Goal: Information Seeking & Learning: Learn about a topic

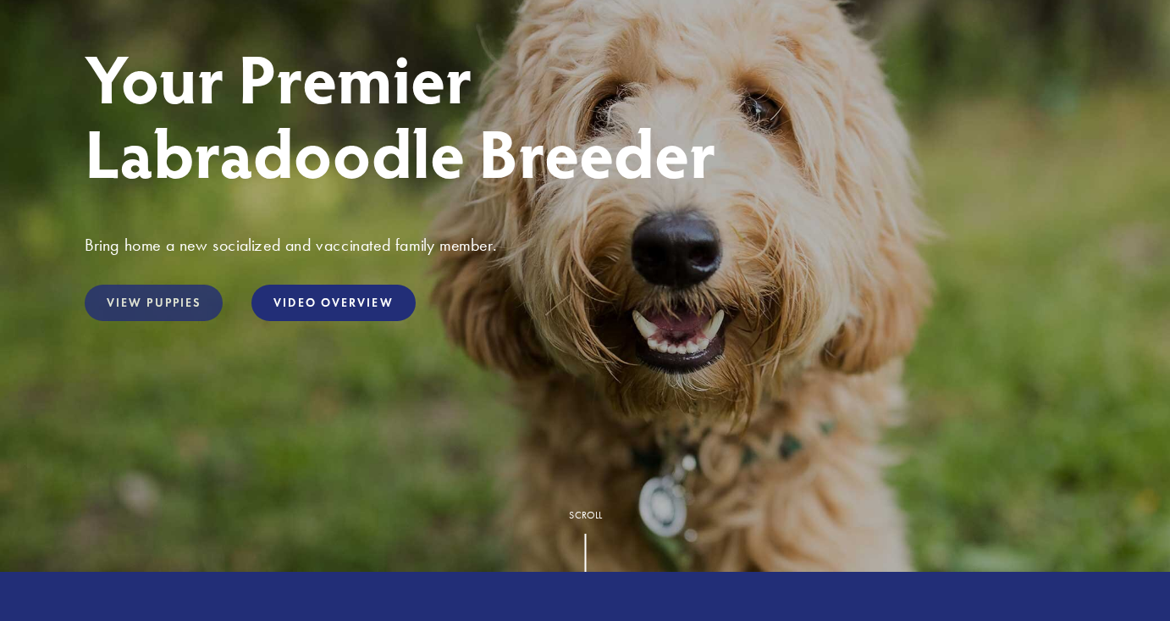
click at [174, 307] on link "View Puppies" at bounding box center [154, 302] width 138 height 36
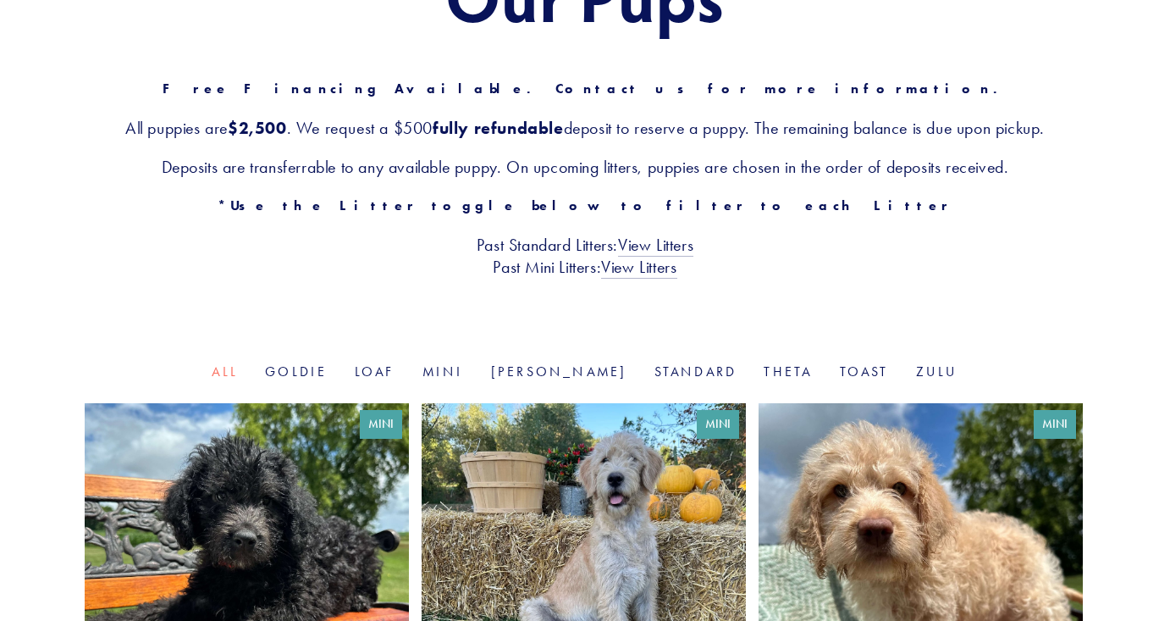
scroll to position [262, 0]
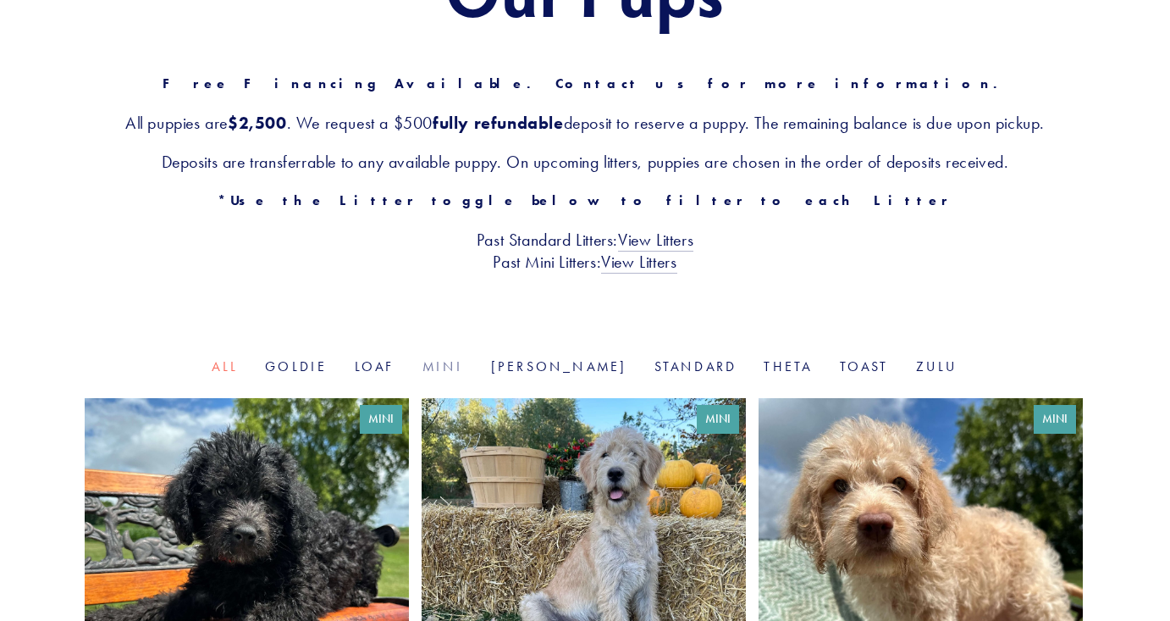
click at [464, 371] on link "Mini" at bounding box center [442, 366] width 41 height 16
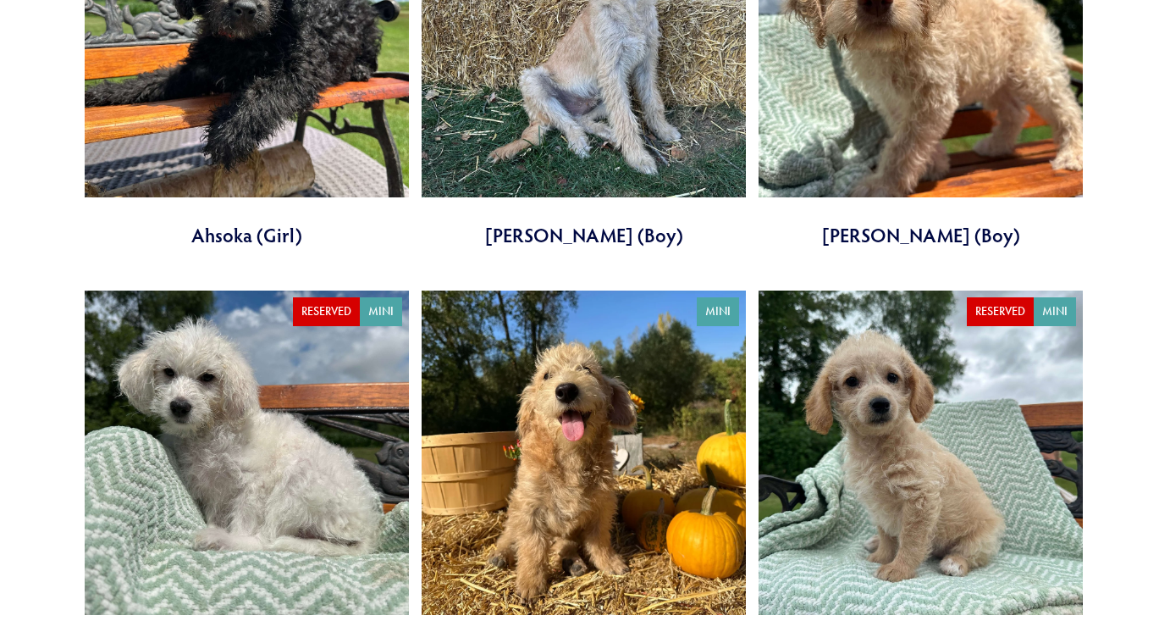
scroll to position [808, 0]
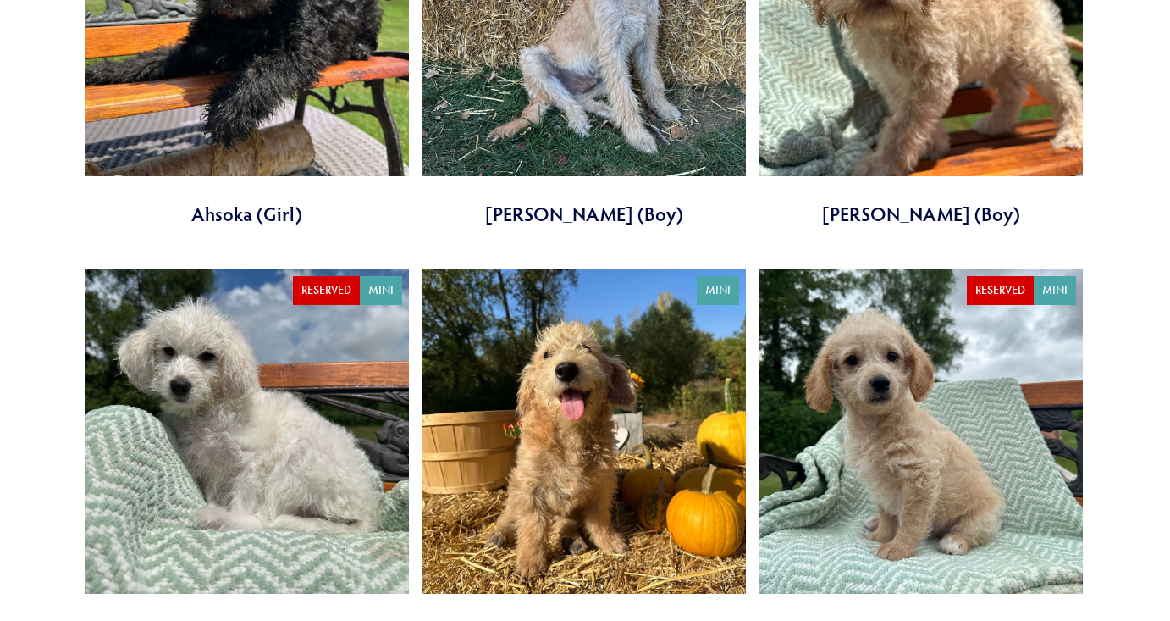
click at [599, 412] on link at bounding box center [584, 456] width 324 height 375
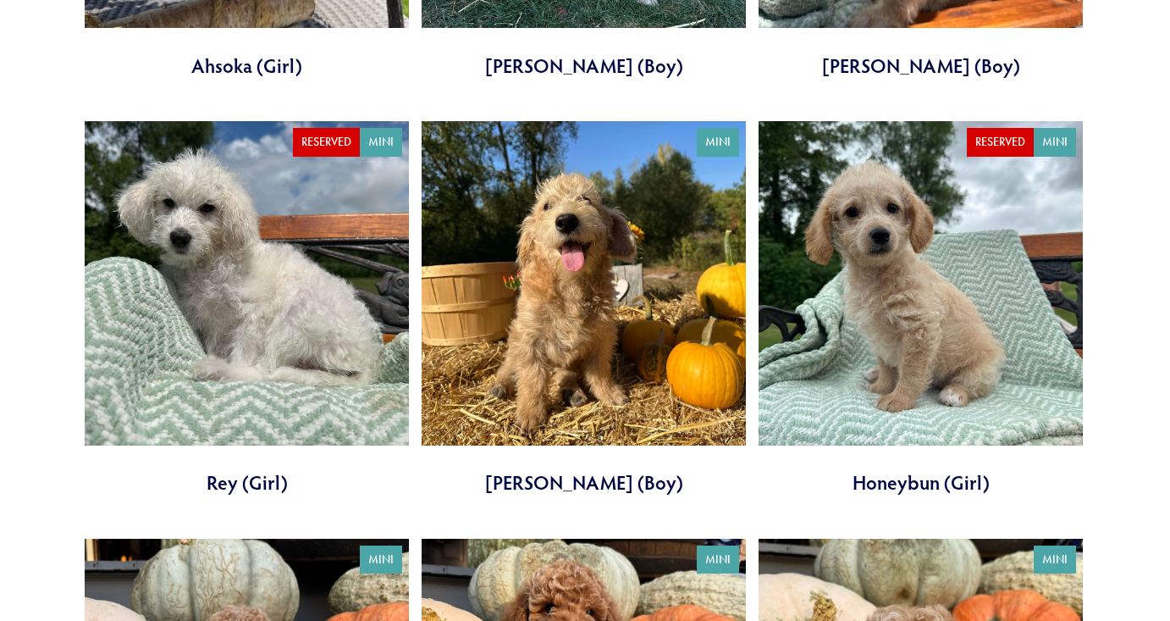
scroll to position [958, 0]
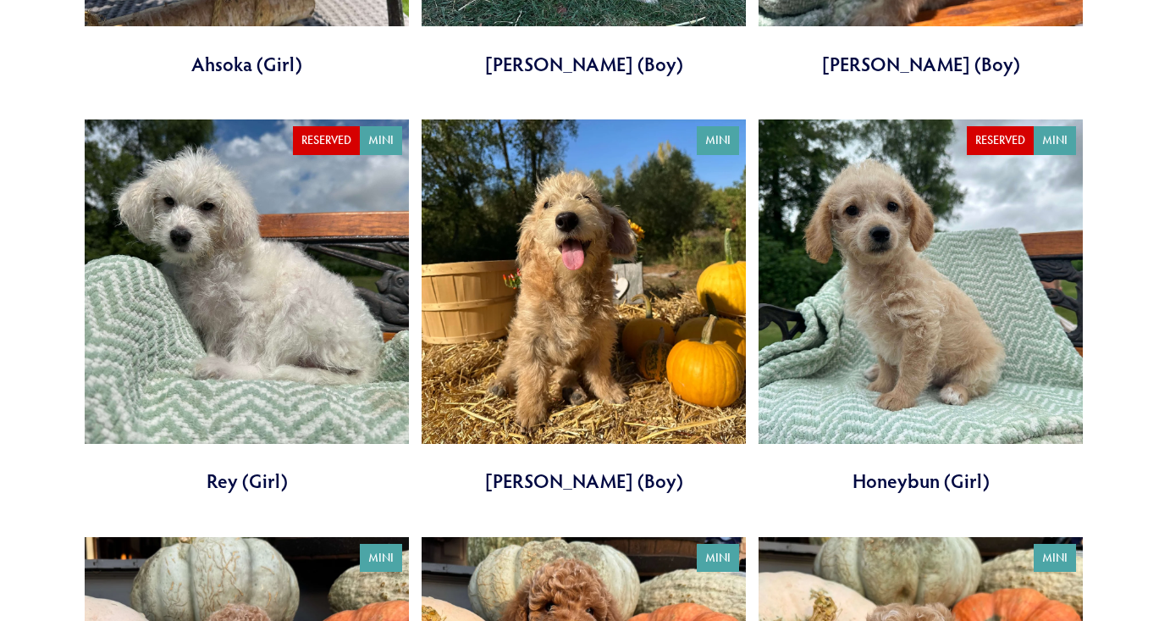
click at [948, 322] on link at bounding box center [921, 306] width 324 height 375
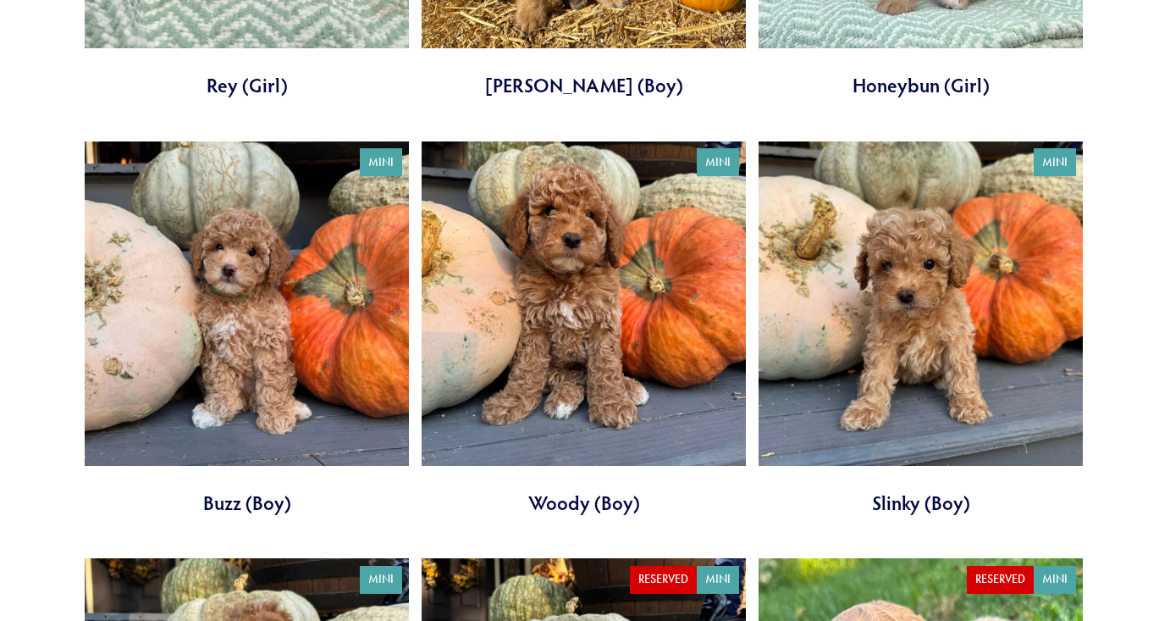
scroll to position [1360, 0]
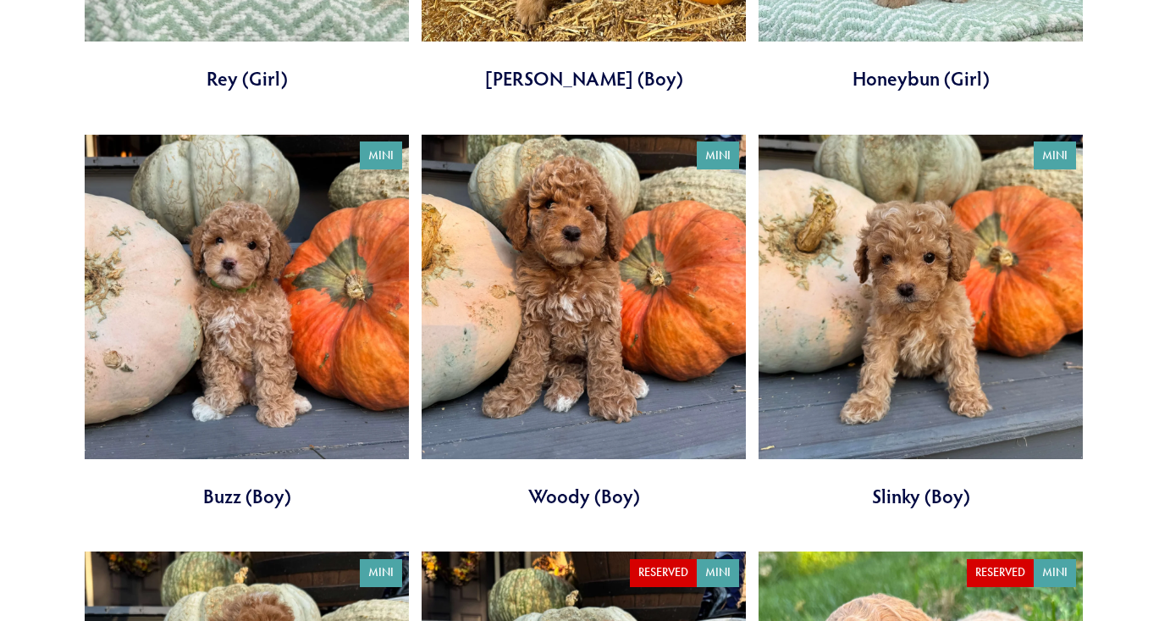
click at [953, 291] on link at bounding box center [921, 322] width 324 height 375
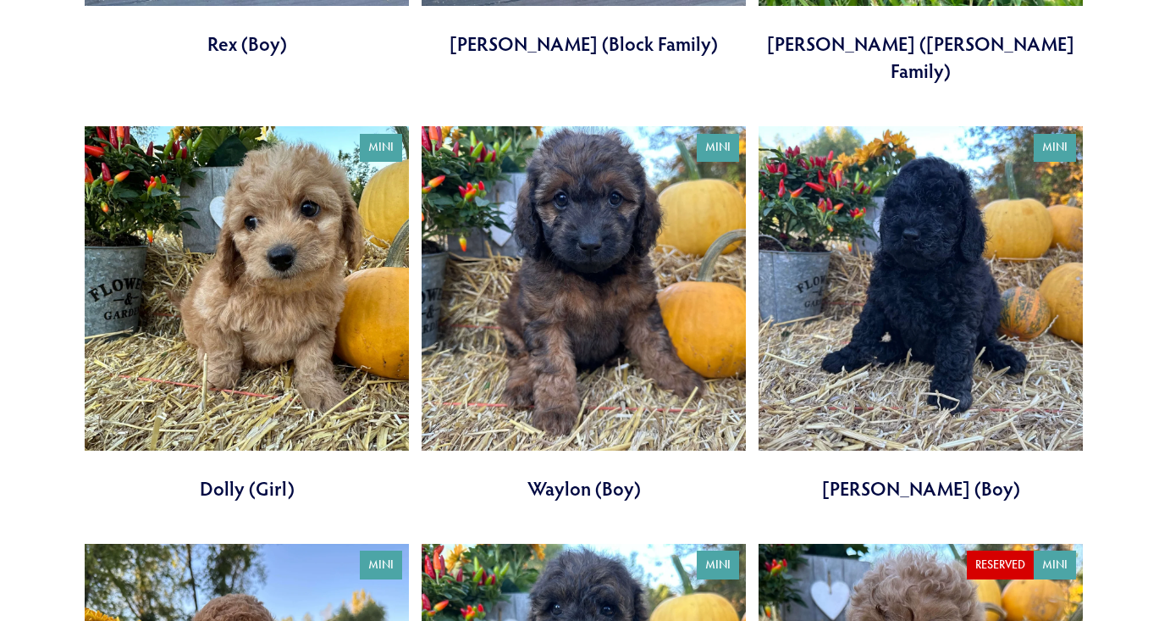
scroll to position [2230, 0]
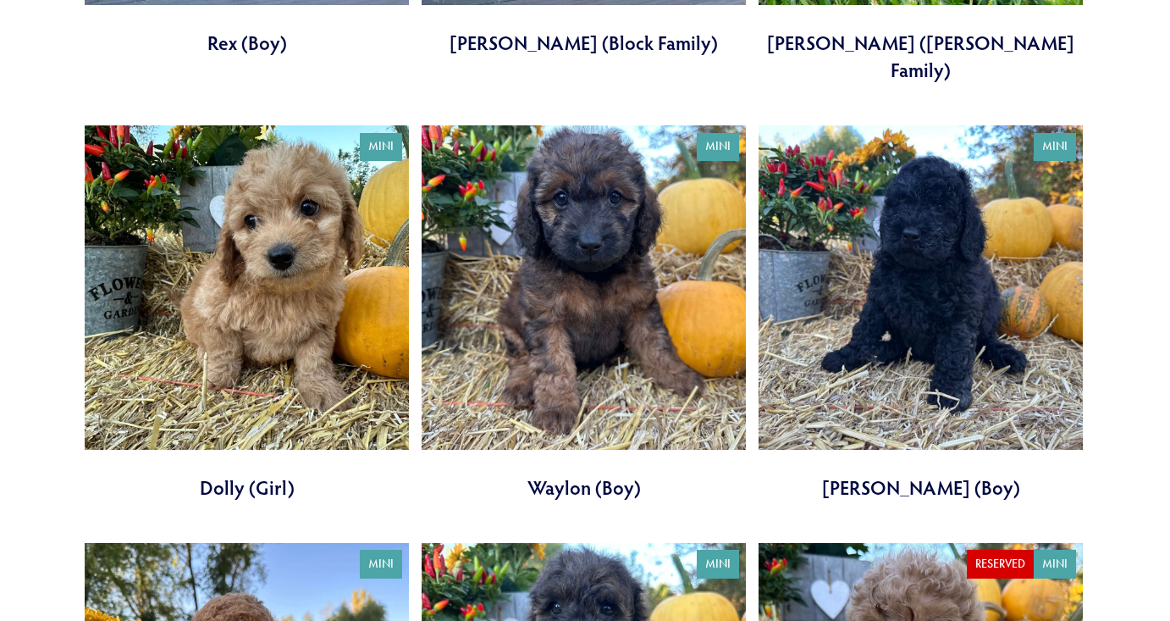
click at [306, 315] on link at bounding box center [247, 312] width 324 height 375
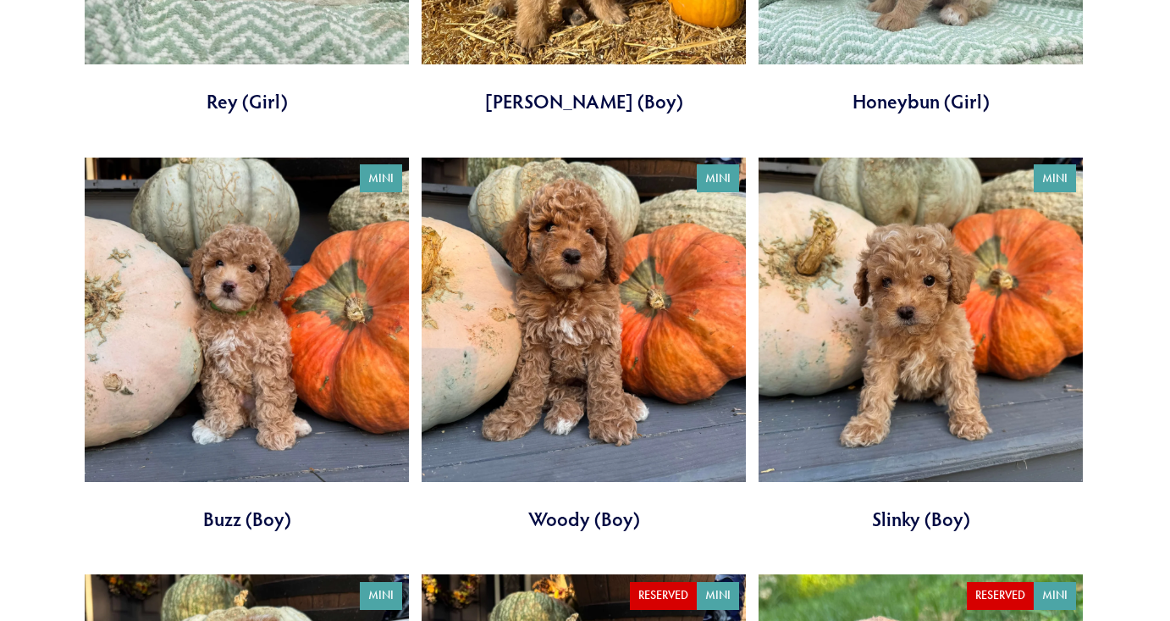
scroll to position [1327, 0]
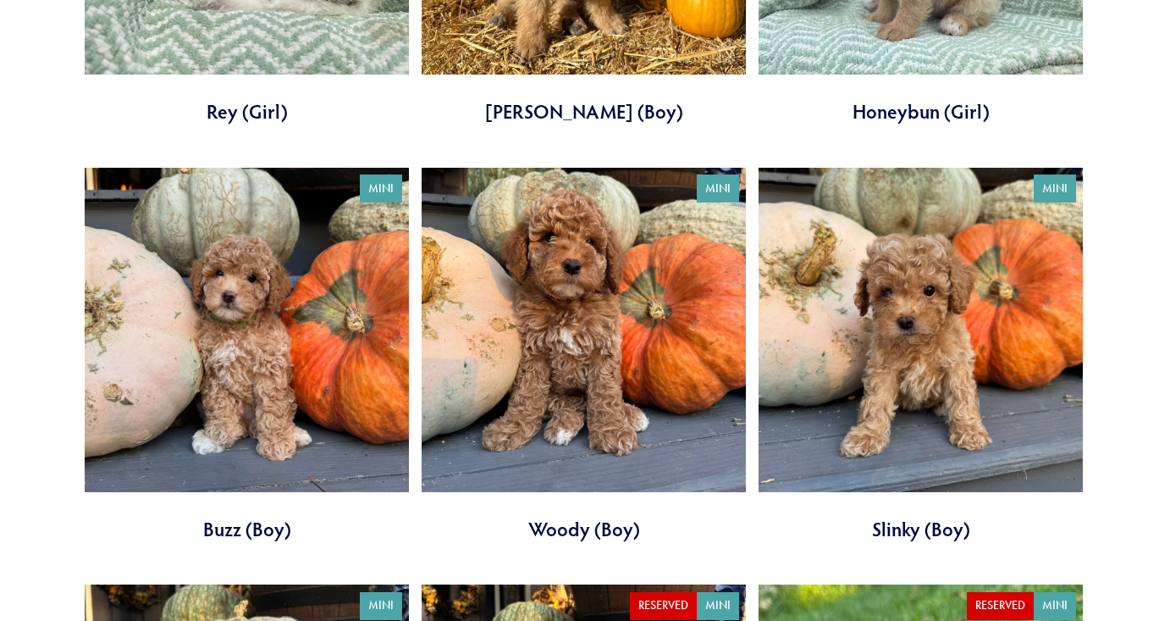
click at [339, 360] on link at bounding box center [247, 355] width 324 height 375
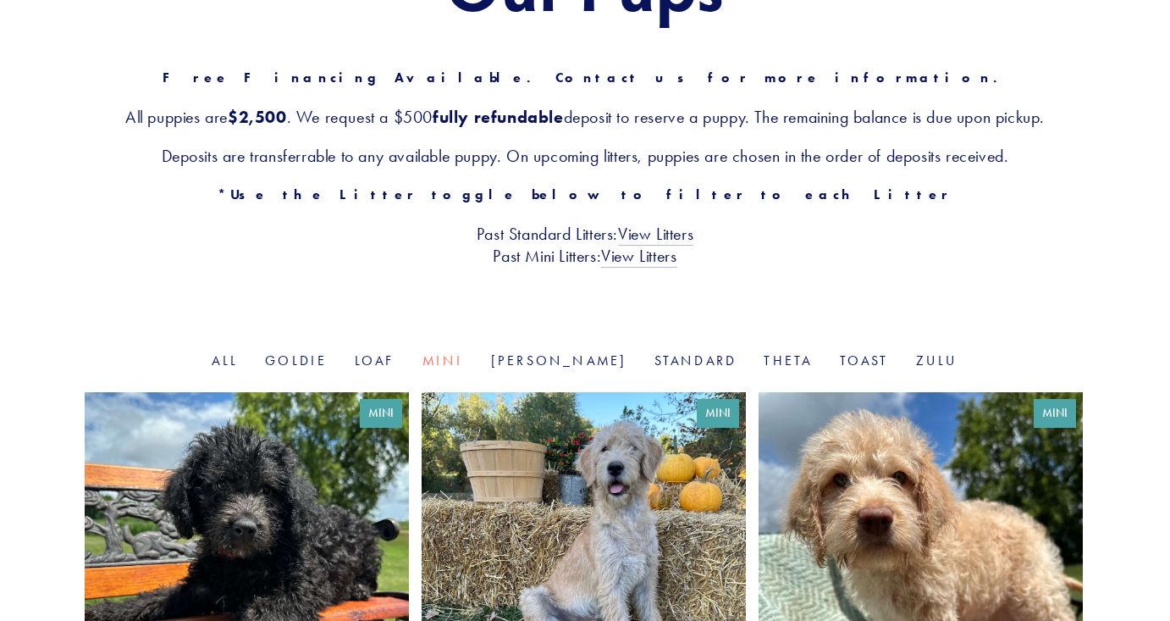
scroll to position [261, 0]
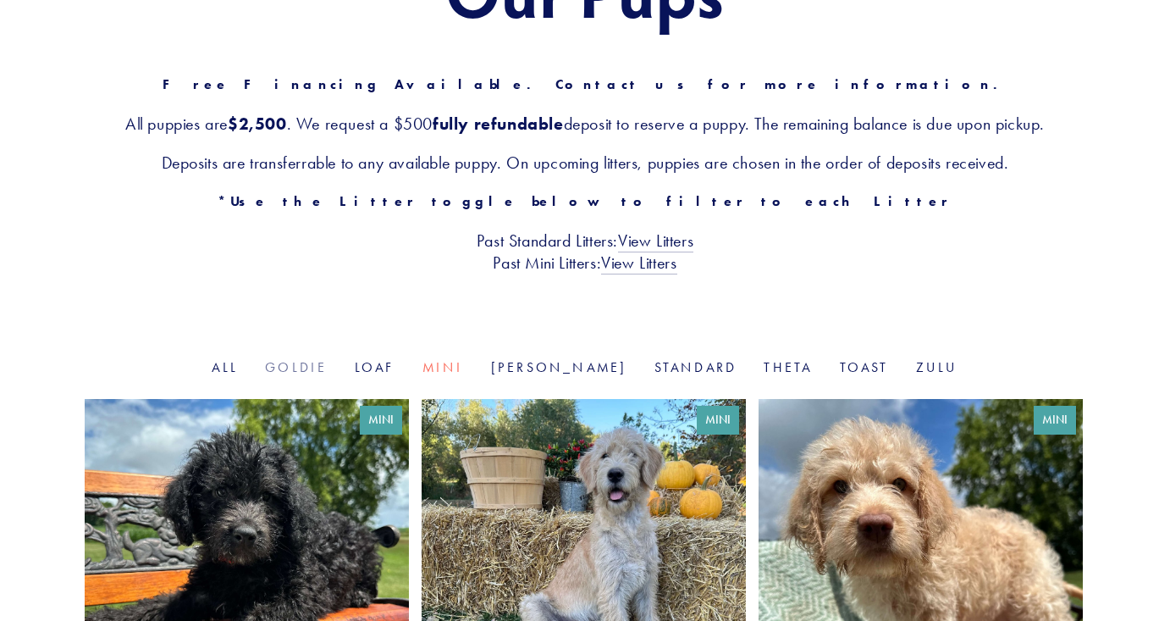
click at [327, 362] on link "Goldie" at bounding box center [296, 367] width 62 height 16
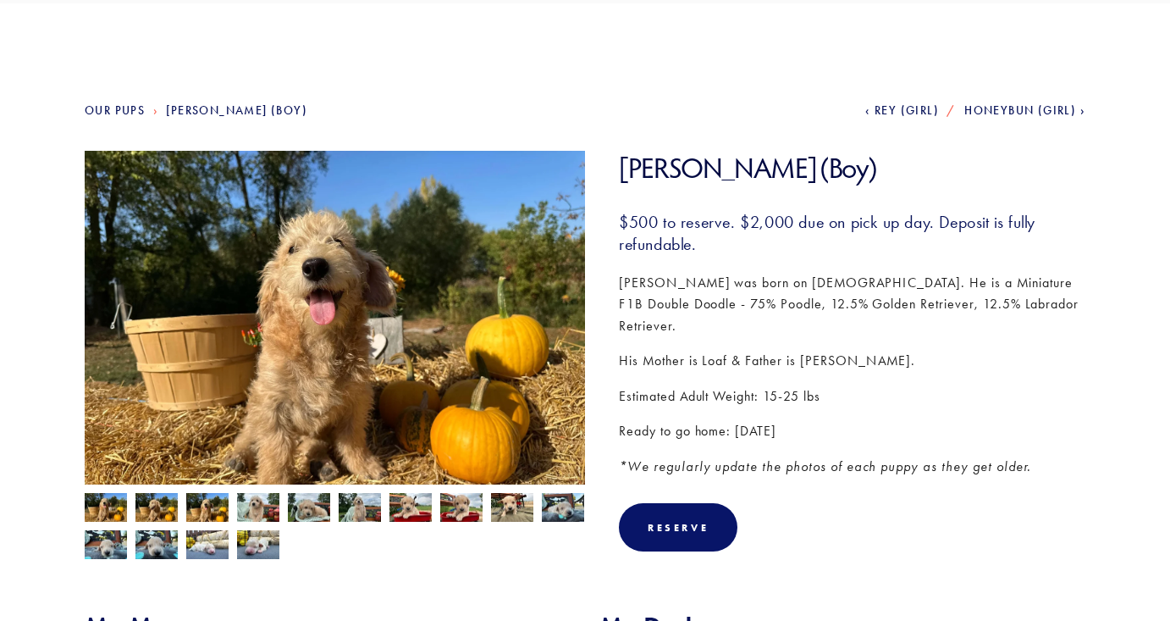
scroll to position [129, 0]
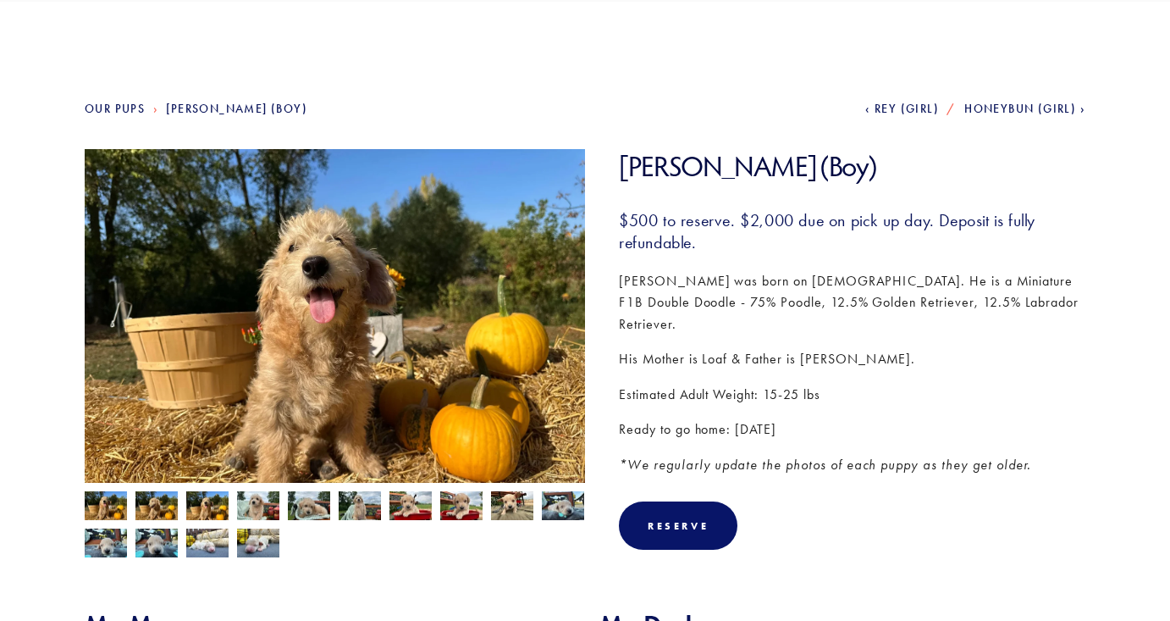
click at [156, 516] on img at bounding box center [156, 507] width 42 height 32
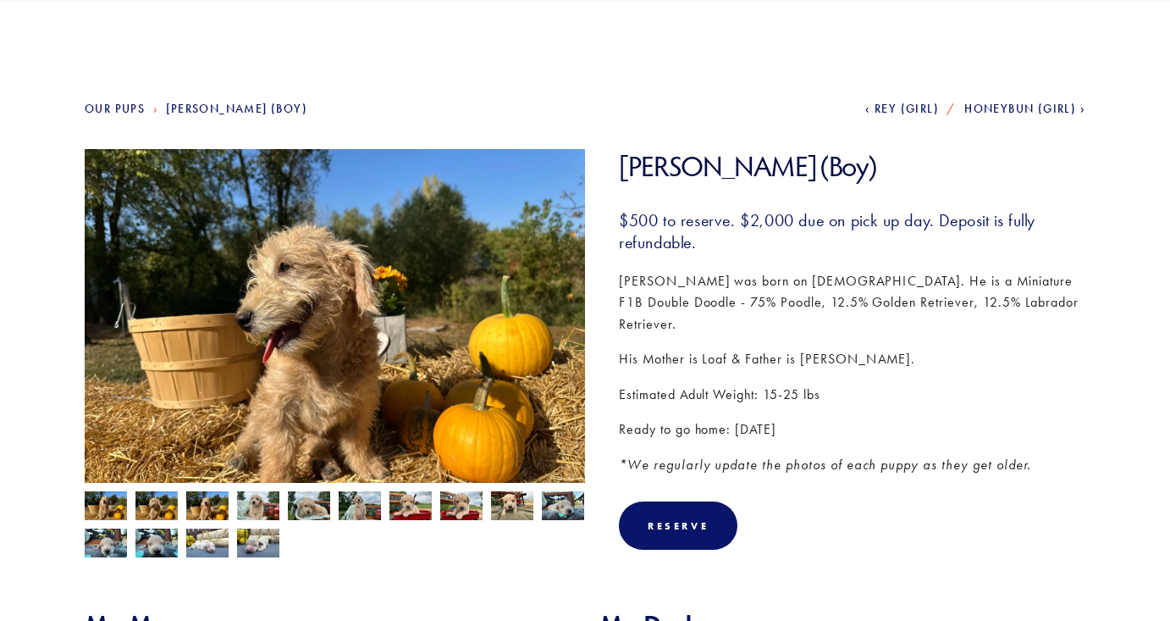
click at [215, 509] on img at bounding box center [207, 507] width 42 height 32
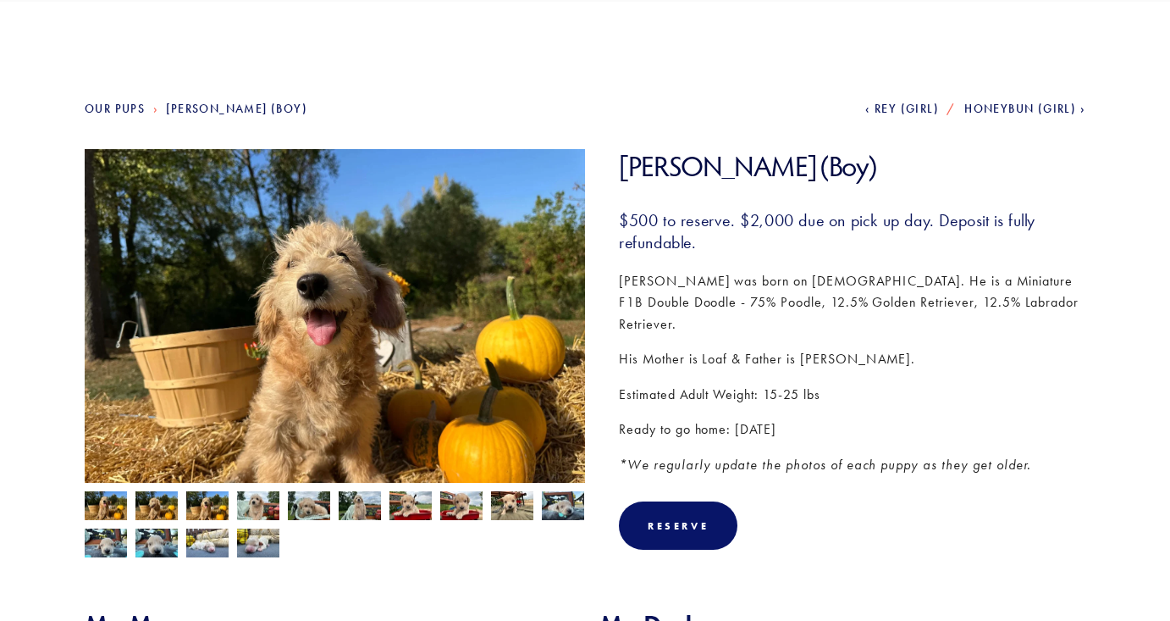
click at [263, 501] on img at bounding box center [258, 507] width 42 height 32
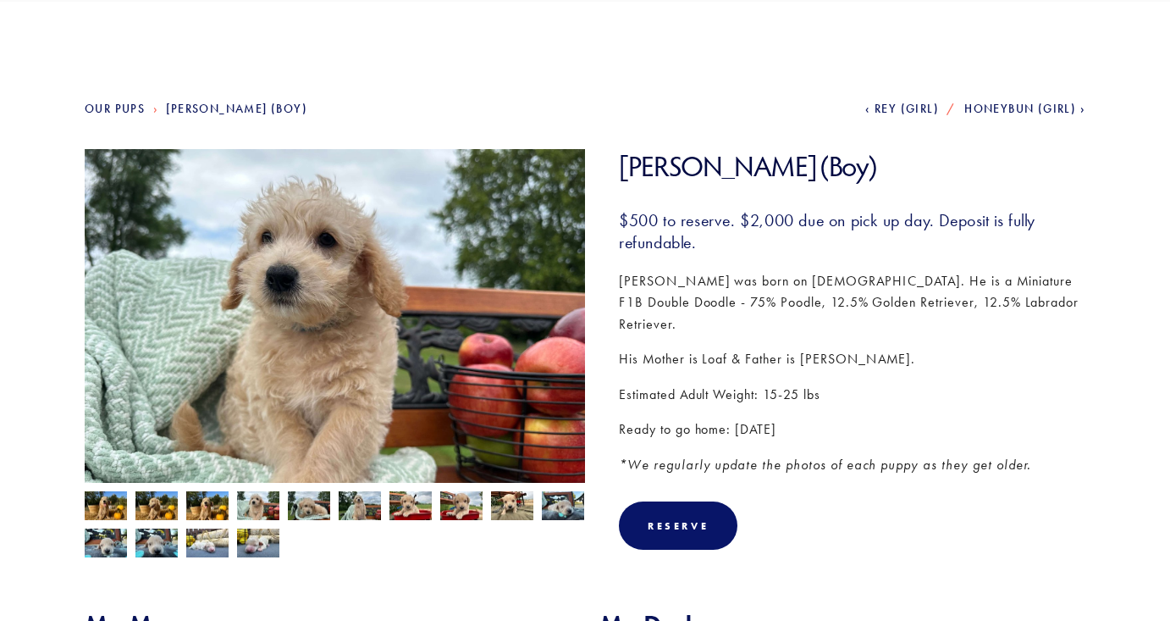
click at [310, 505] on img at bounding box center [309, 505] width 42 height 32
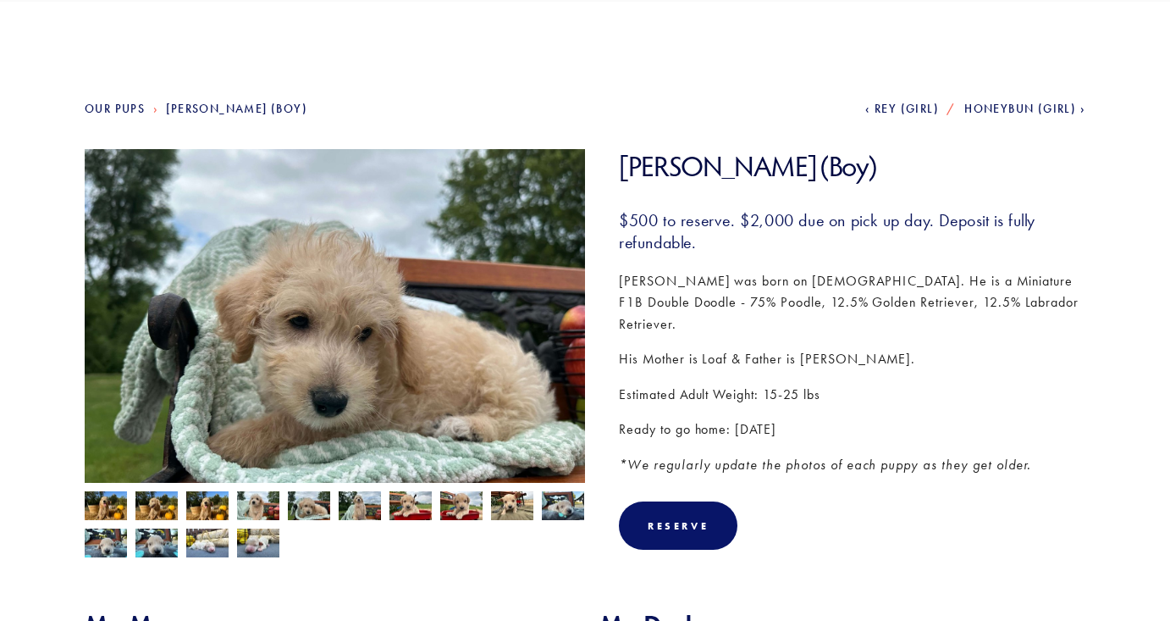
click at [345, 505] on img at bounding box center [360, 507] width 42 height 32
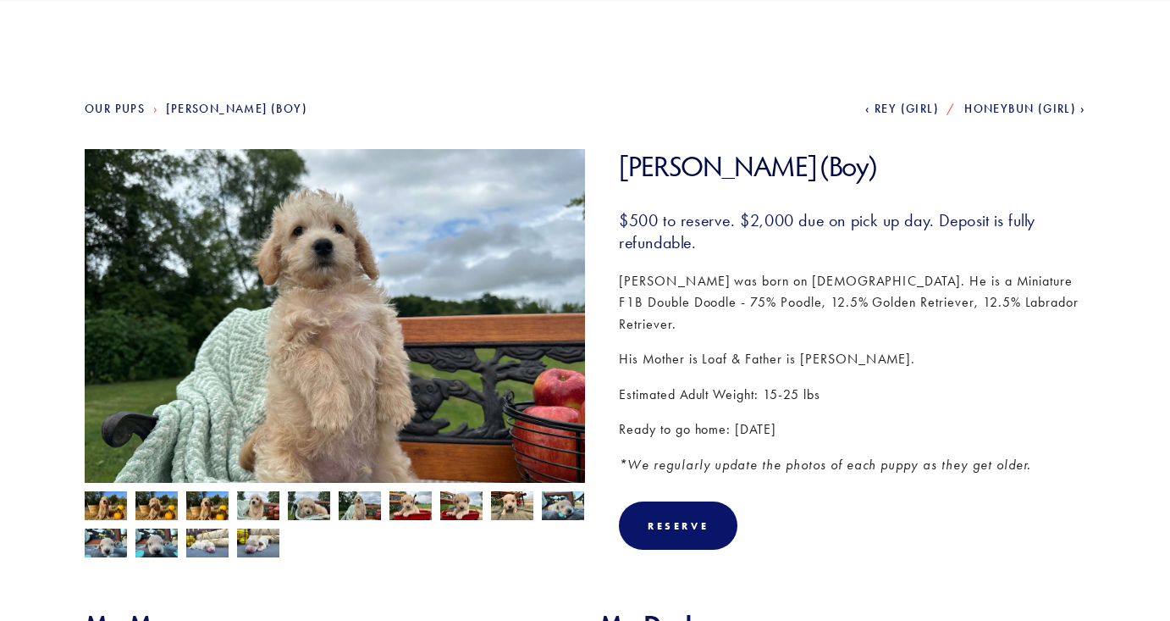
click at [381, 508] on div at bounding box center [330, 520] width 509 height 75
click at [376, 501] on img at bounding box center [360, 507] width 42 height 32
click at [362, 506] on img at bounding box center [360, 507] width 42 height 32
click at [400, 515] on img at bounding box center [410, 507] width 42 height 32
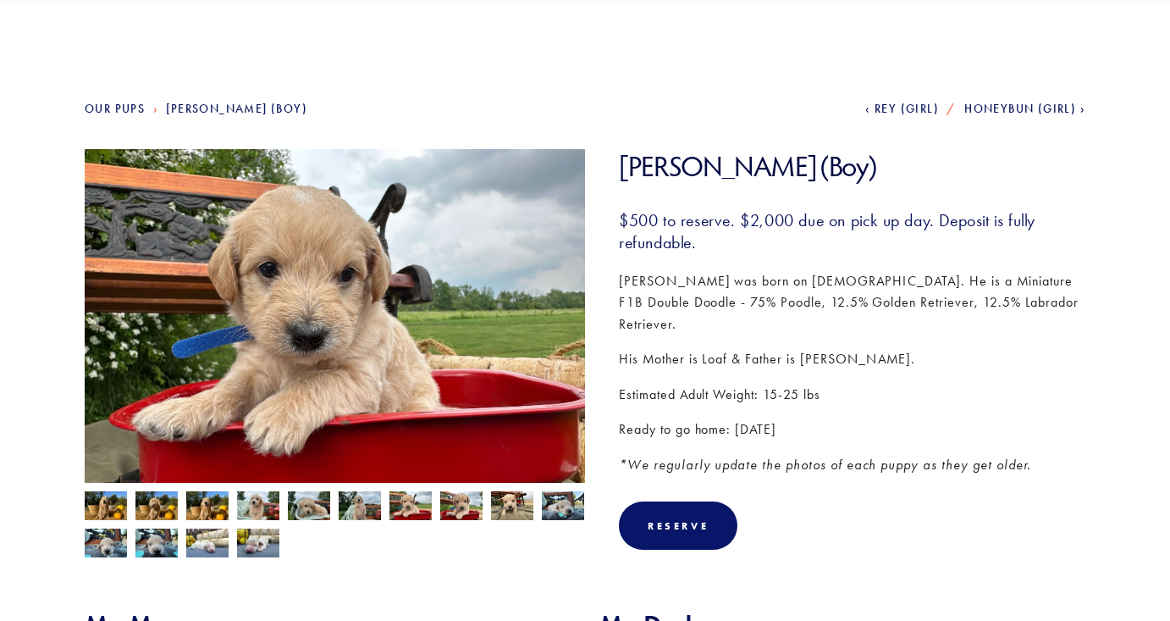
click at [102, 508] on img at bounding box center [106, 507] width 42 height 32
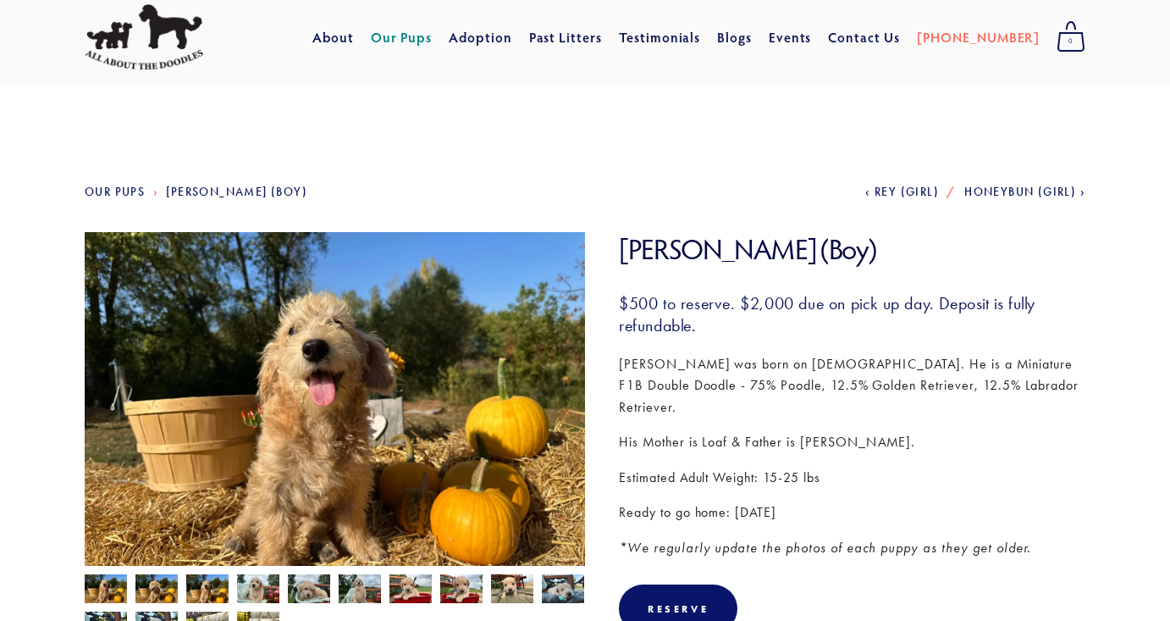
scroll to position [50, 0]
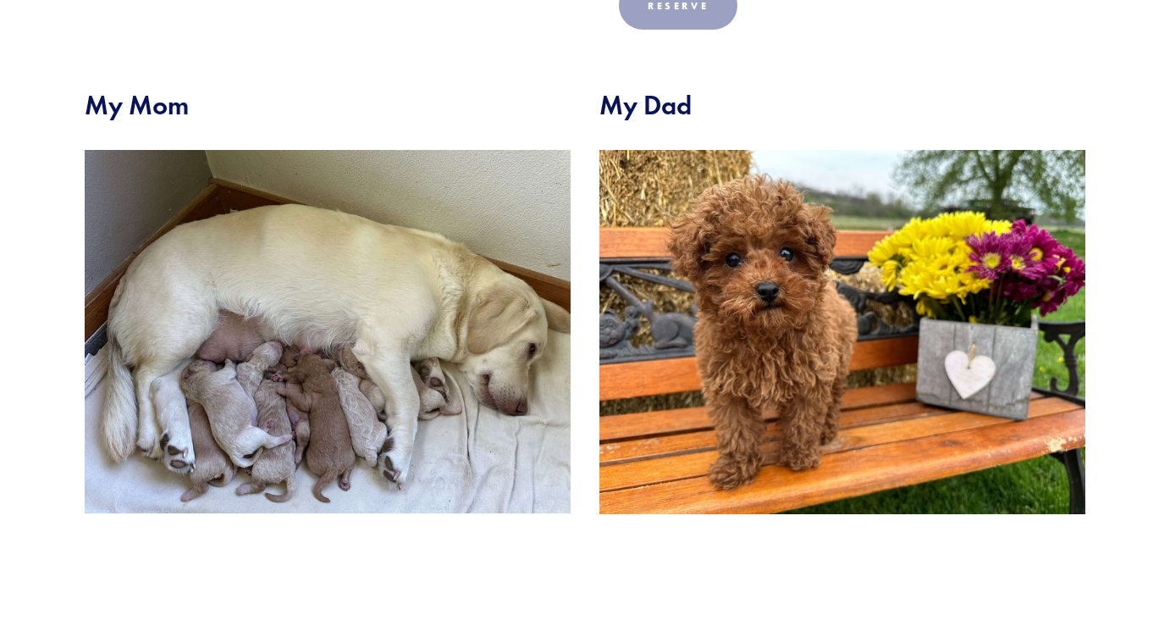
scroll to position [701, 0]
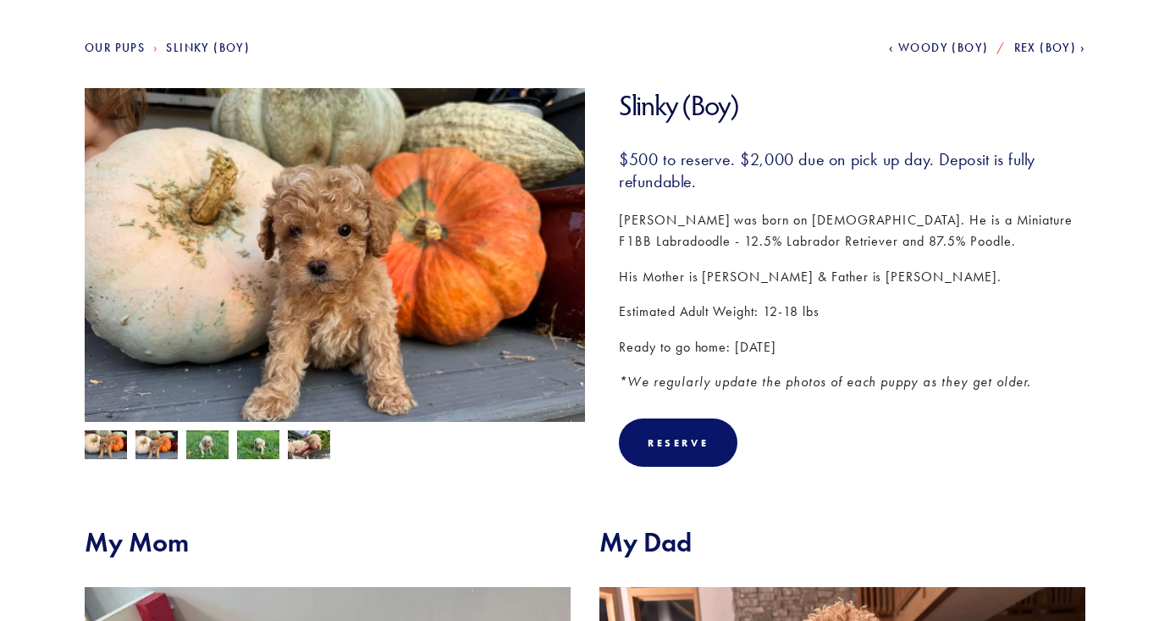
scroll to position [177, 0]
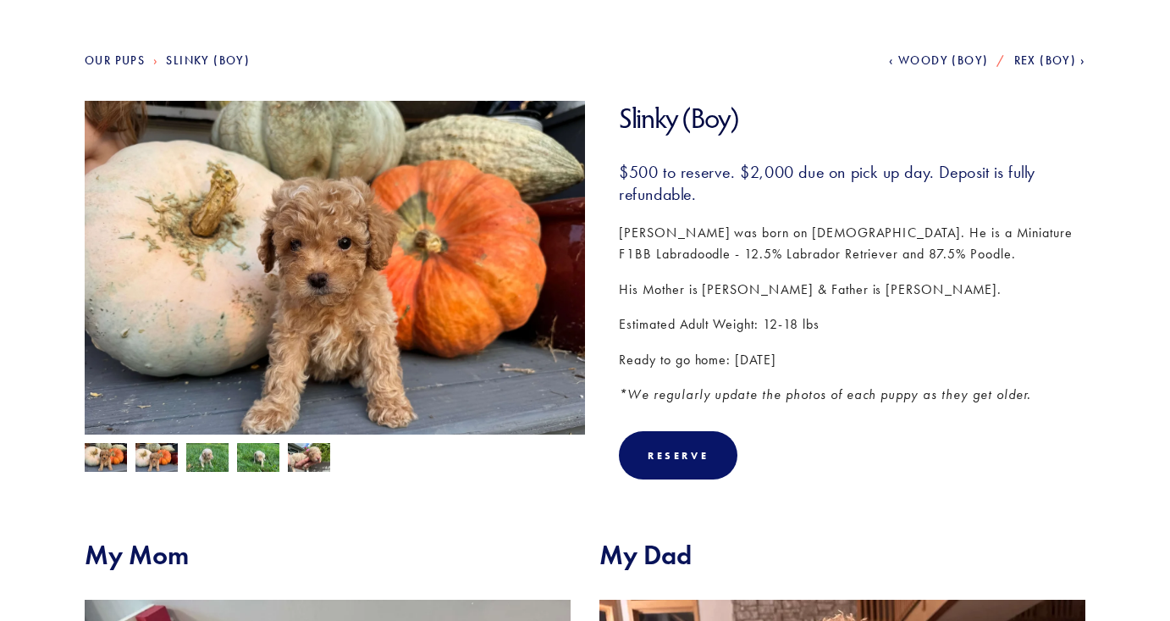
click at [161, 450] on img at bounding box center [156, 457] width 42 height 32
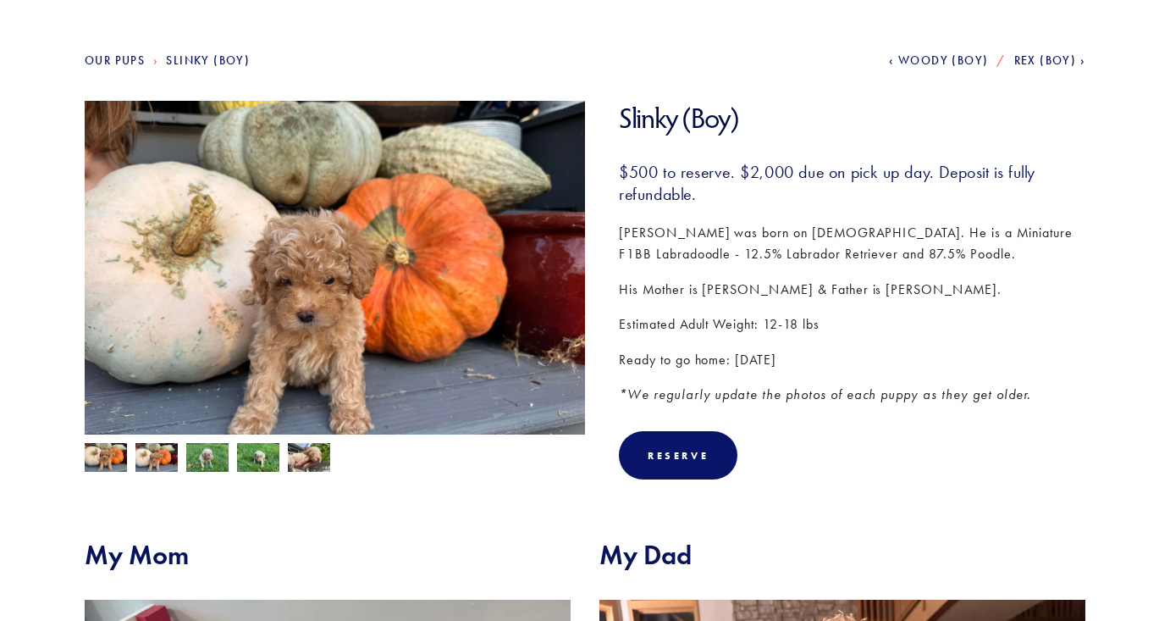
click at [207, 449] on img at bounding box center [207, 459] width 42 height 32
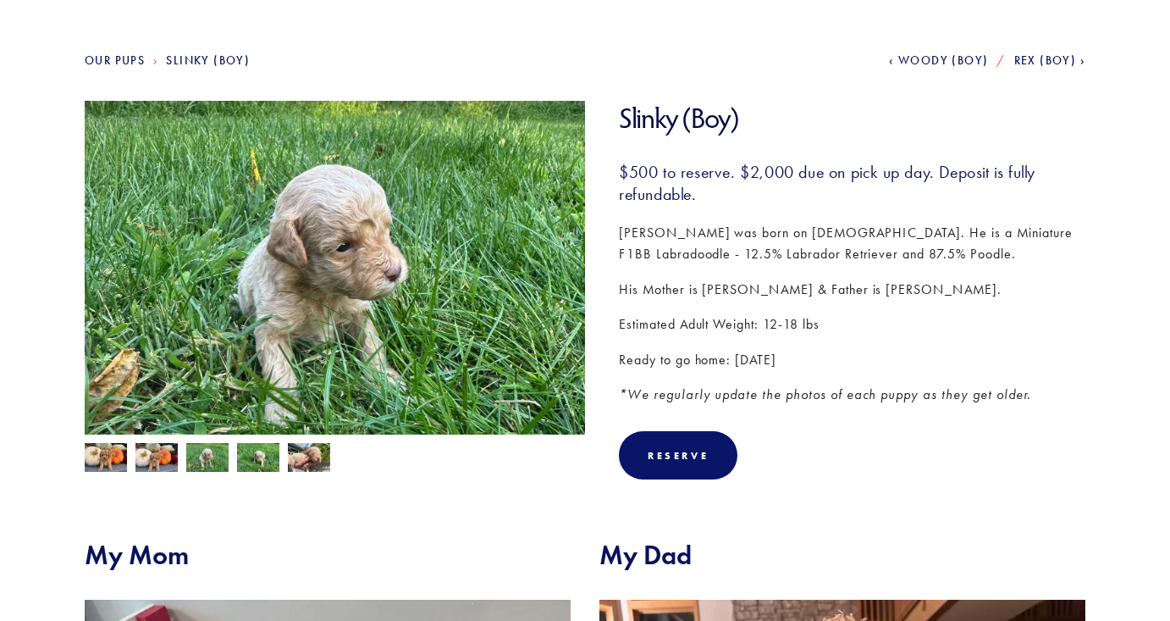
click at [251, 451] on img at bounding box center [258, 459] width 42 height 32
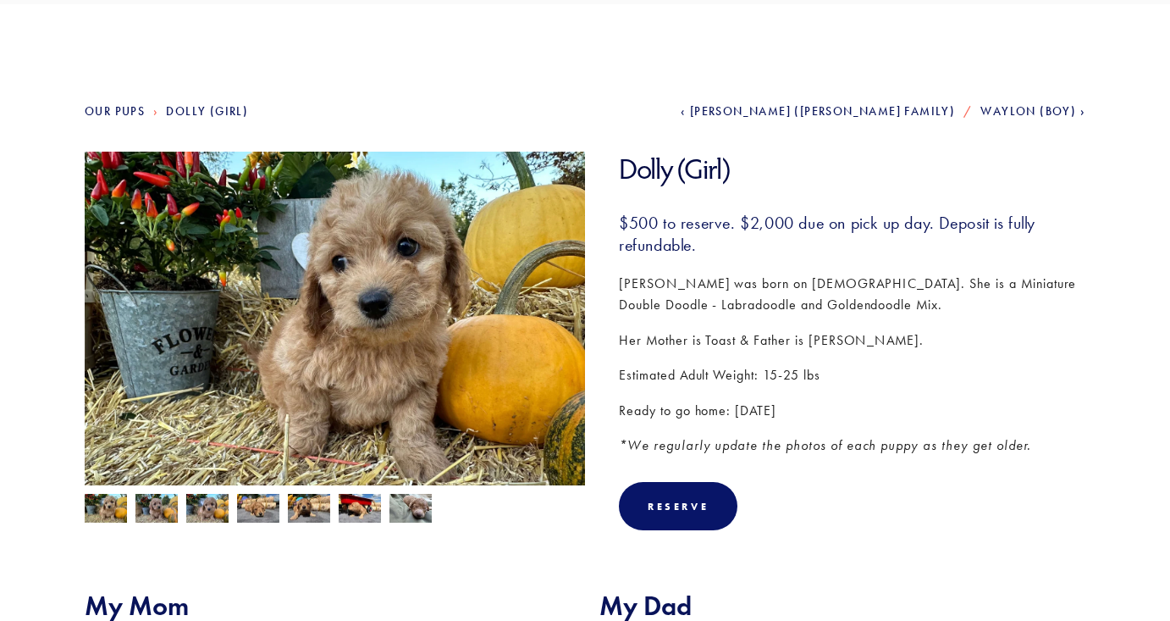
scroll to position [130, 0]
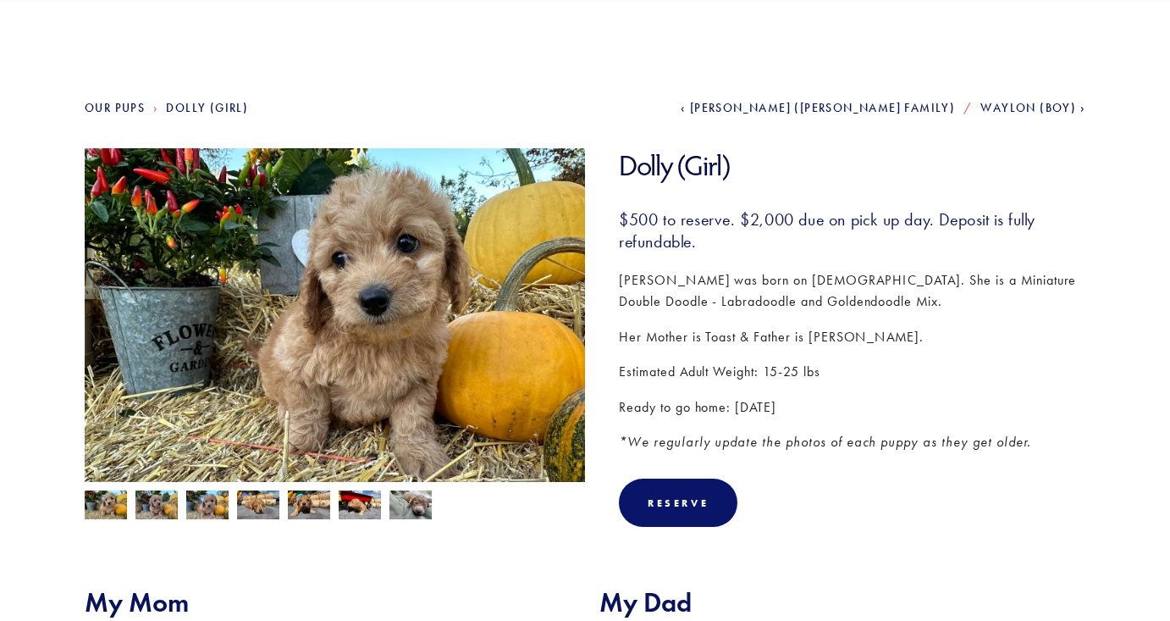
click at [167, 506] on img at bounding box center [156, 506] width 42 height 32
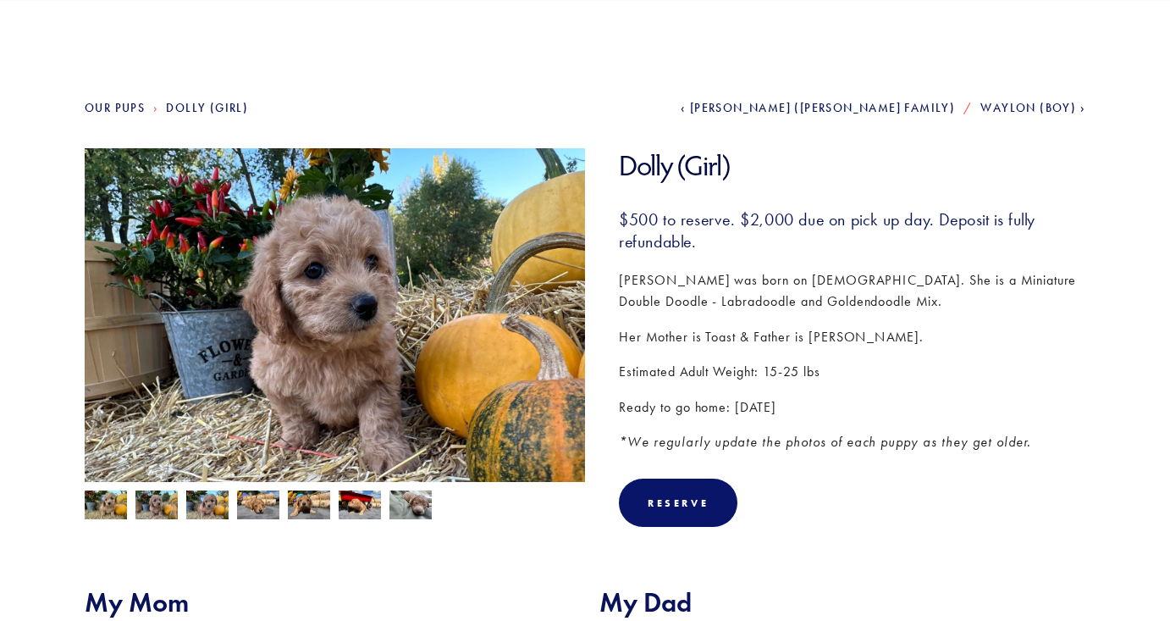
click at [212, 505] on img at bounding box center [207, 506] width 42 height 32
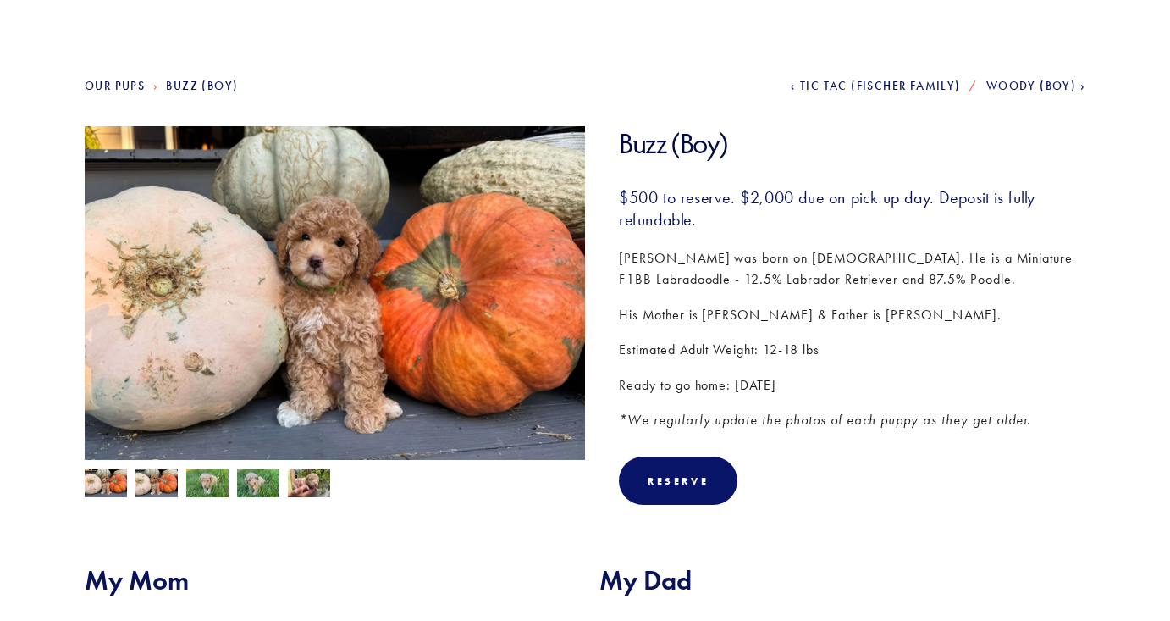
scroll to position [157, 0]
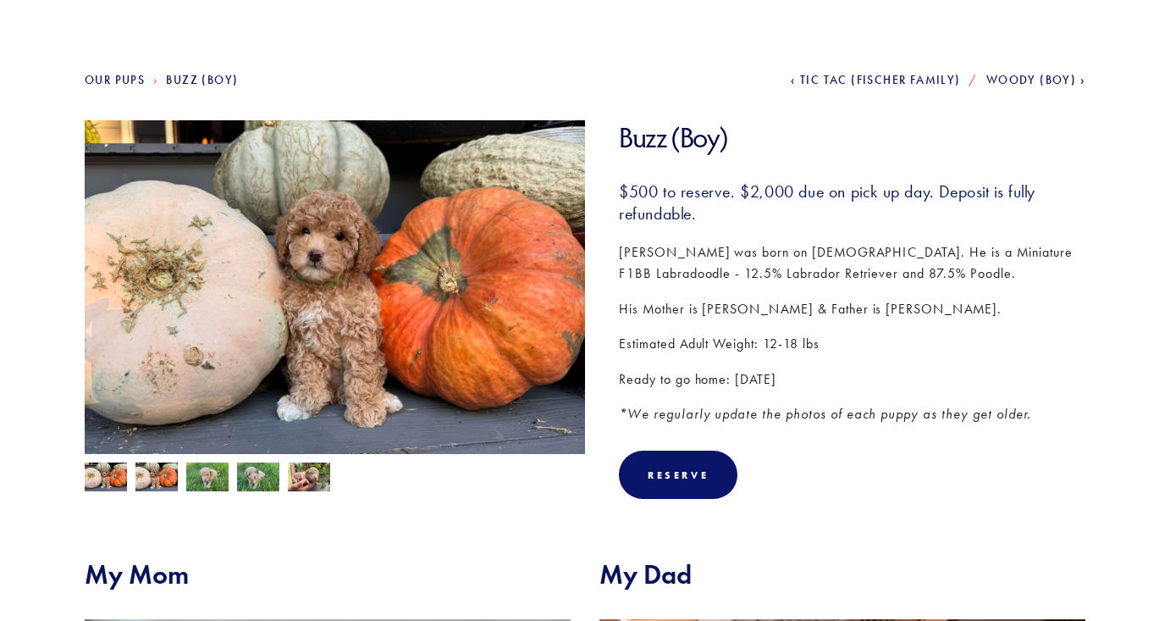
click at [146, 483] on img at bounding box center [156, 476] width 42 height 29
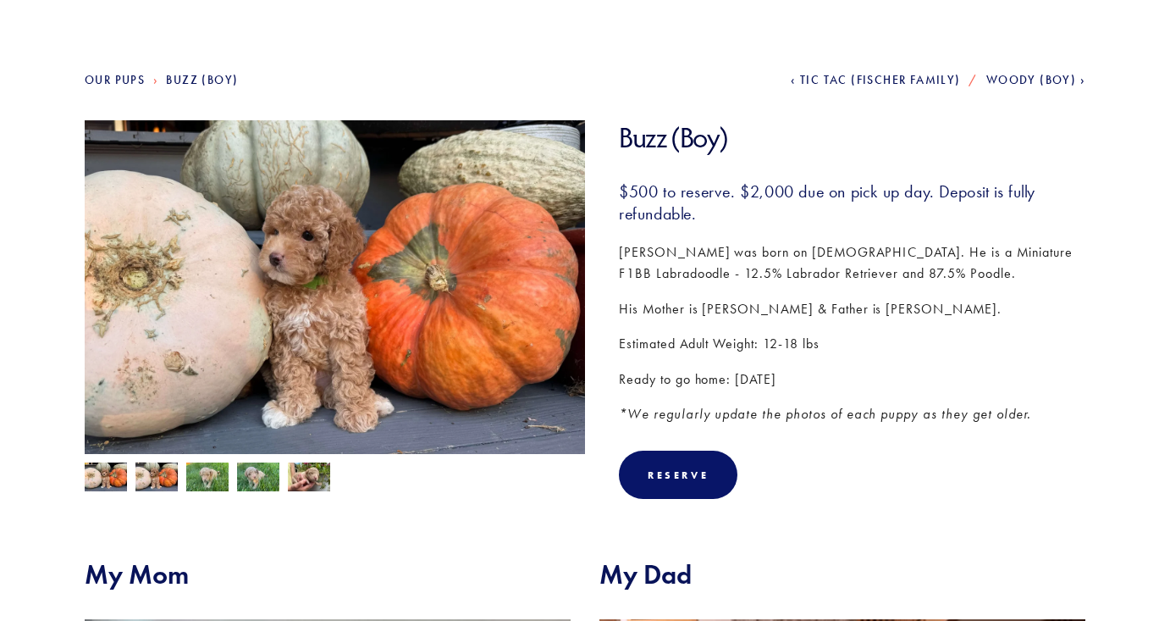
click at [201, 482] on img at bounding box center [207, 478] width 42 height 32
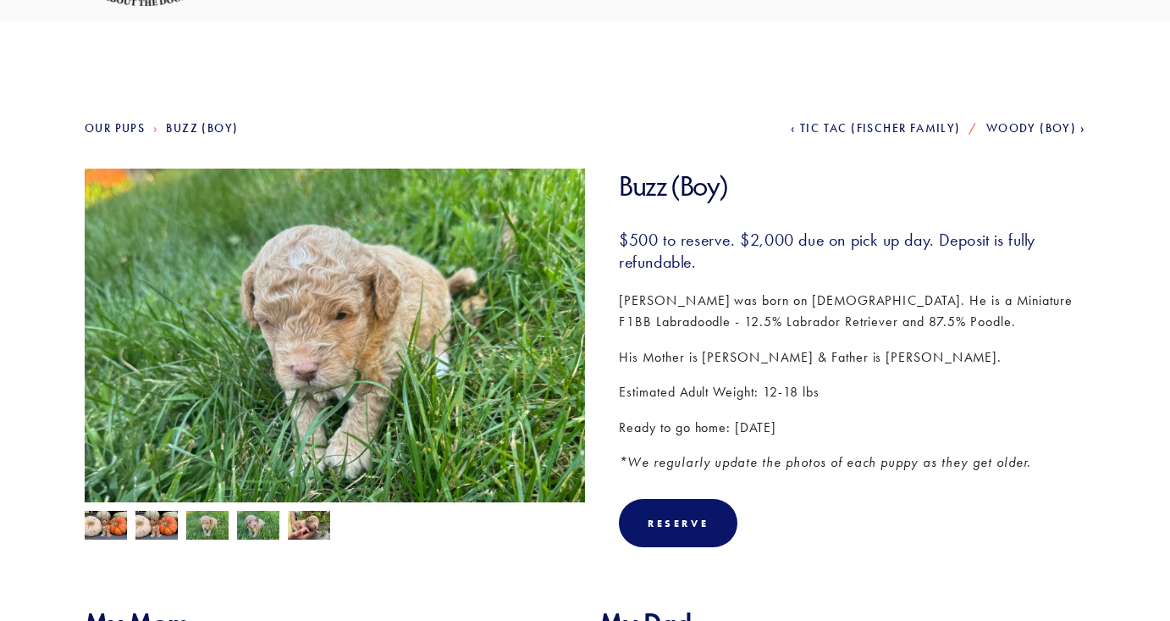
scroll to position [0, 0]
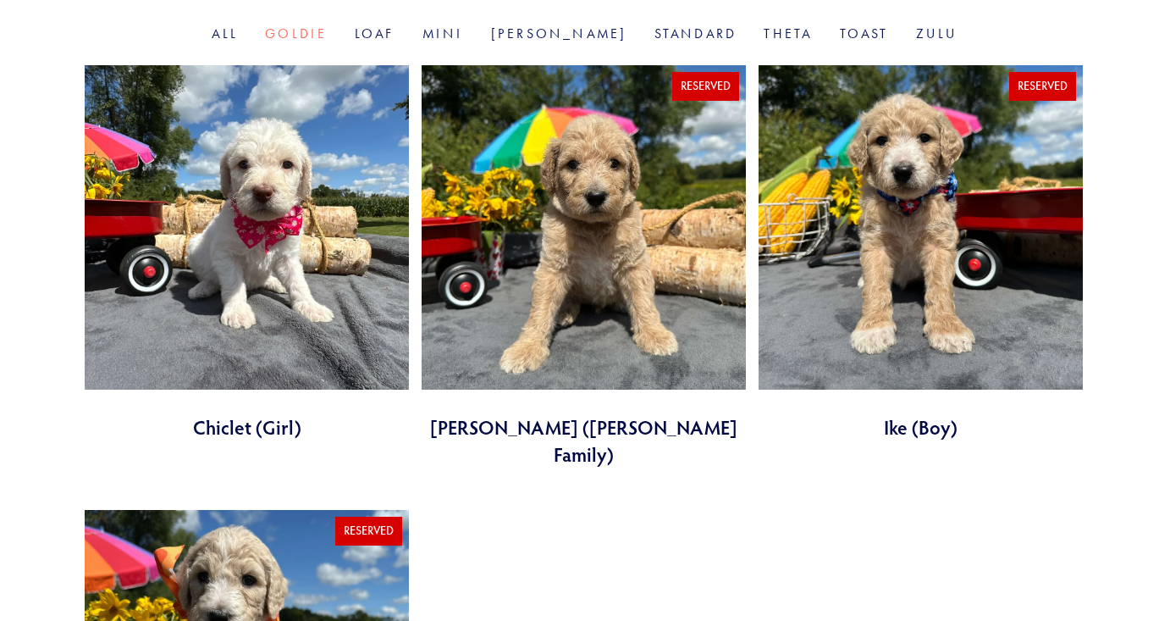
scroll to position [577, 0]
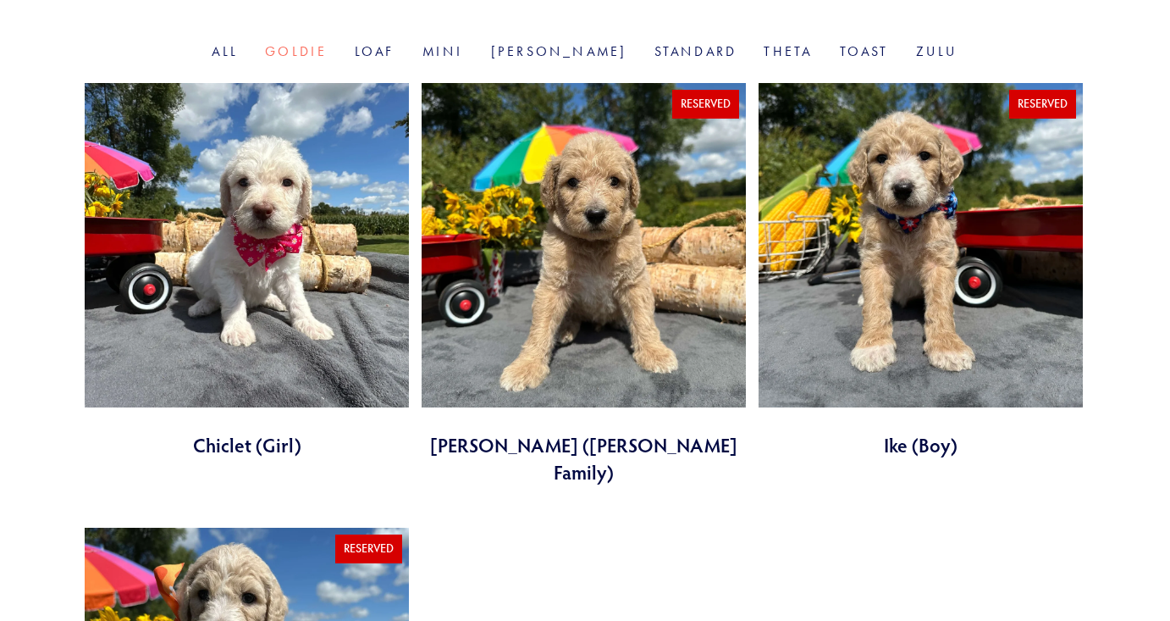
click at [312, 329] on link at bounding box center [247, 270] width 324 height 375
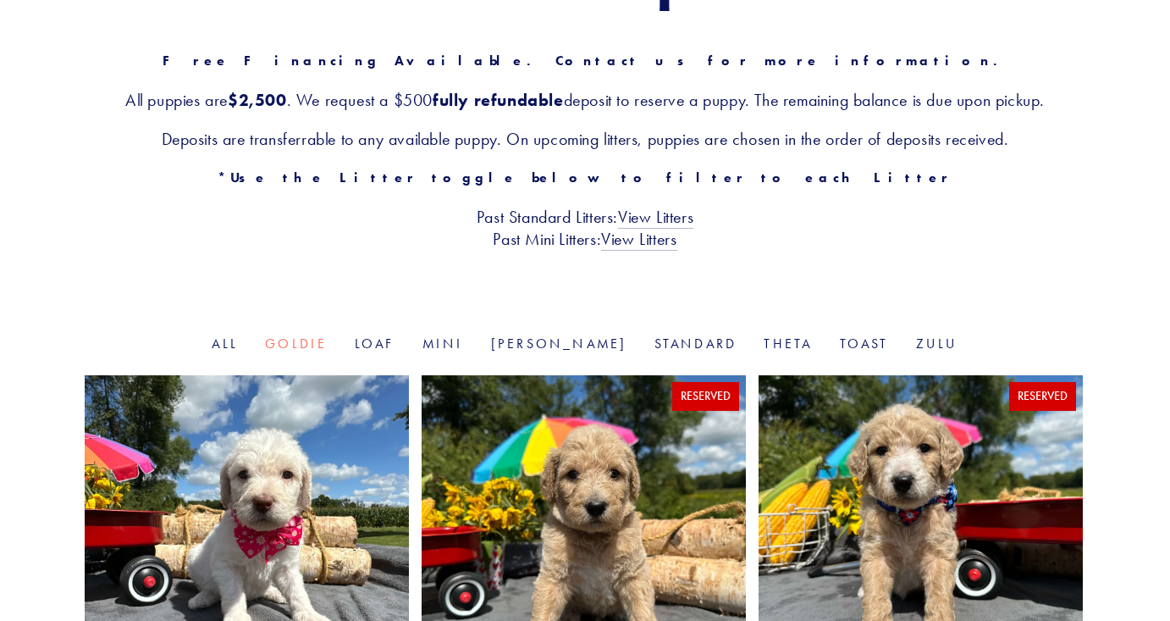
scroll to position [257, 0]
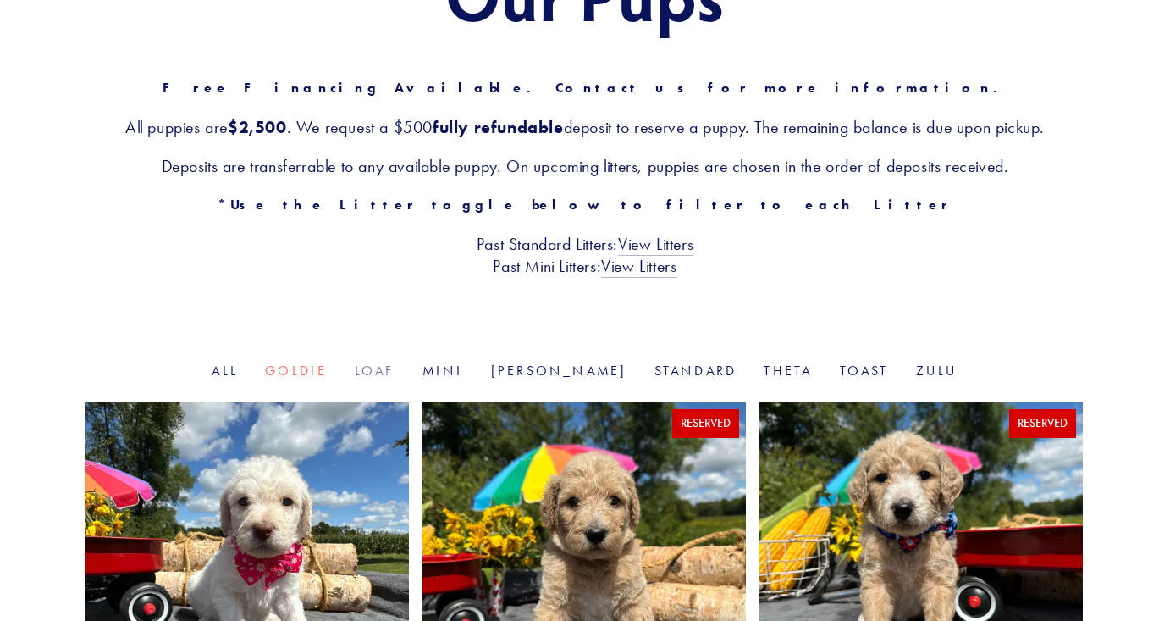
click at [395, 365] on link "Loaf" at bounding box center [375, 370] width 41 height 16
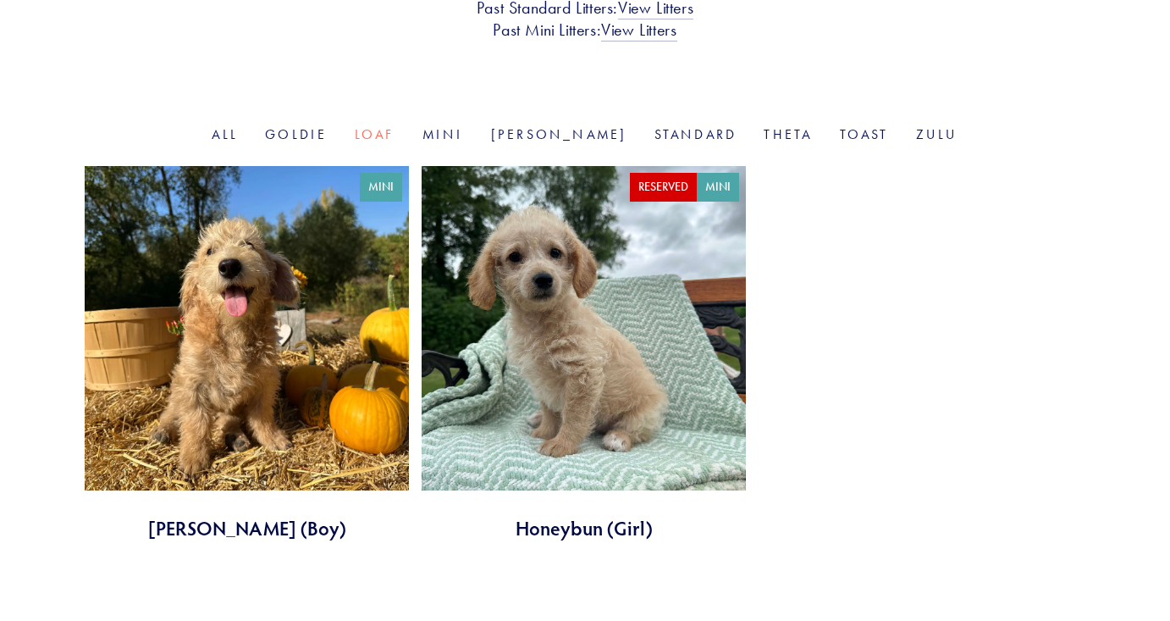
scroll to position [487, 0]
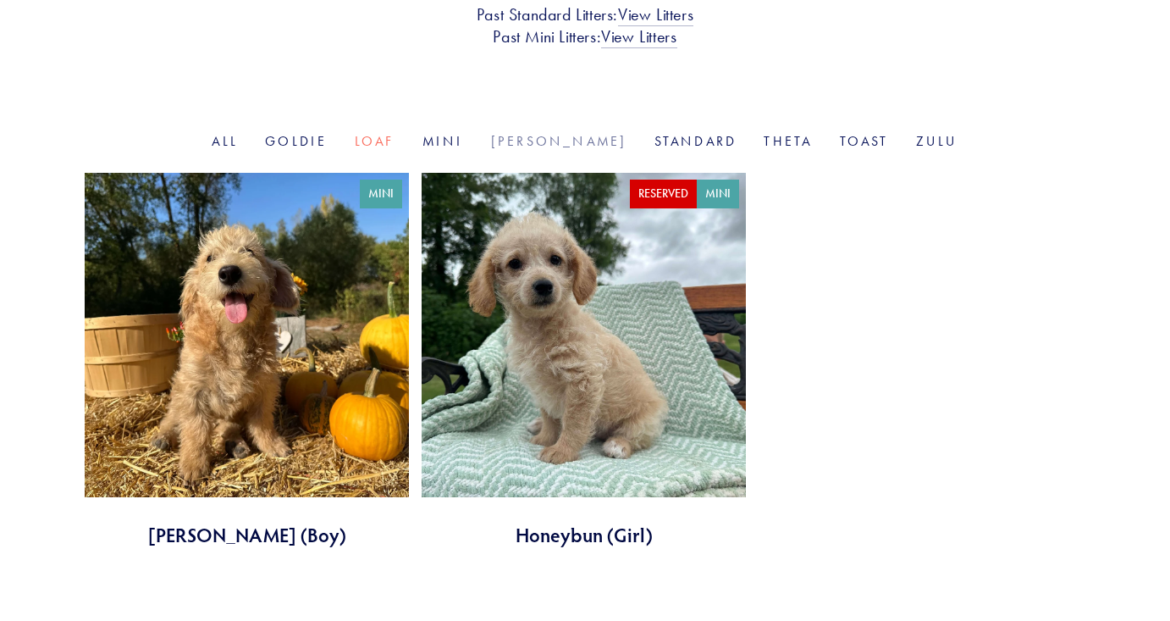
click at [552, 137] on link "[PERSON_NAME]" at bounding box center [559, 141] width 136 height 16
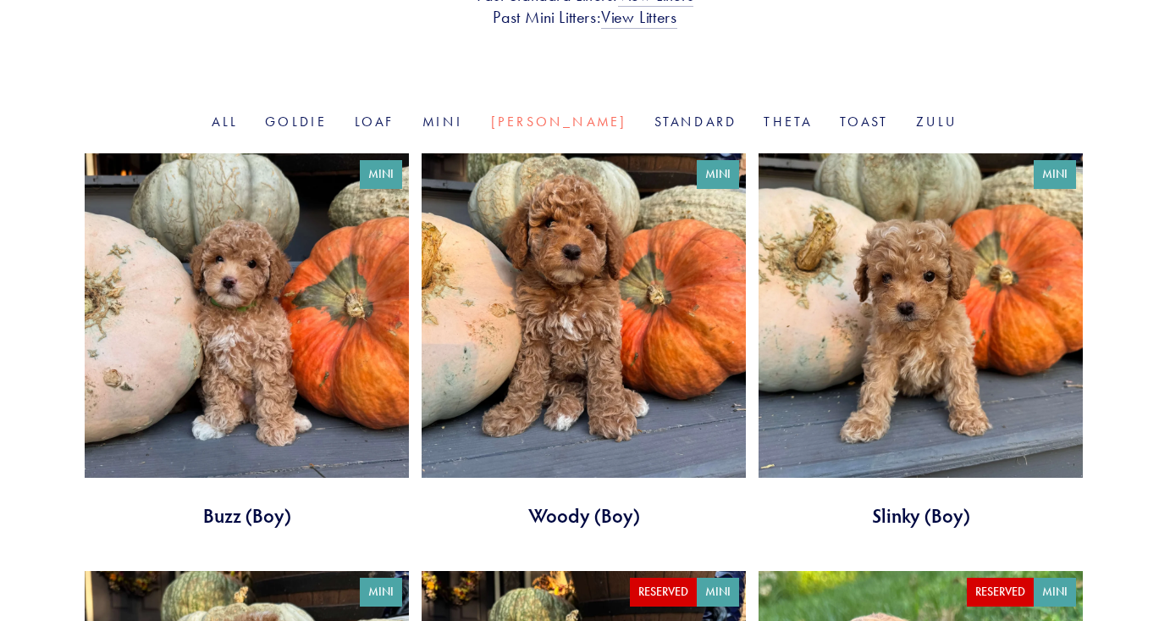
scroll to position [495, 0]
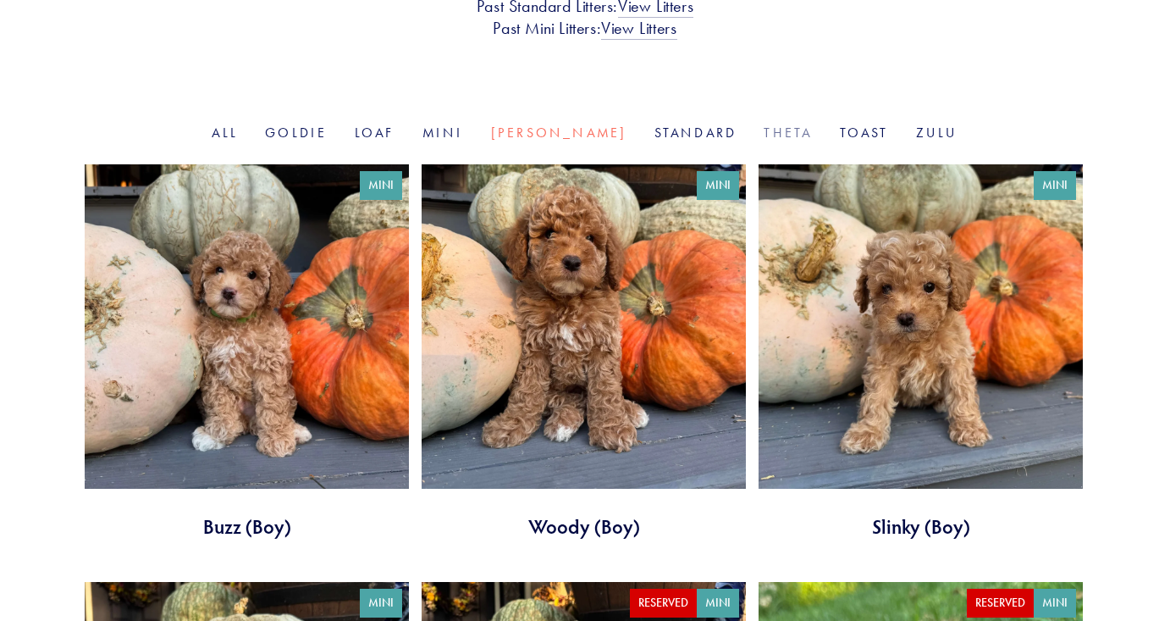
click at [764, 135] on link "Theta" at bounding box center [788, 132] width 48 height 16
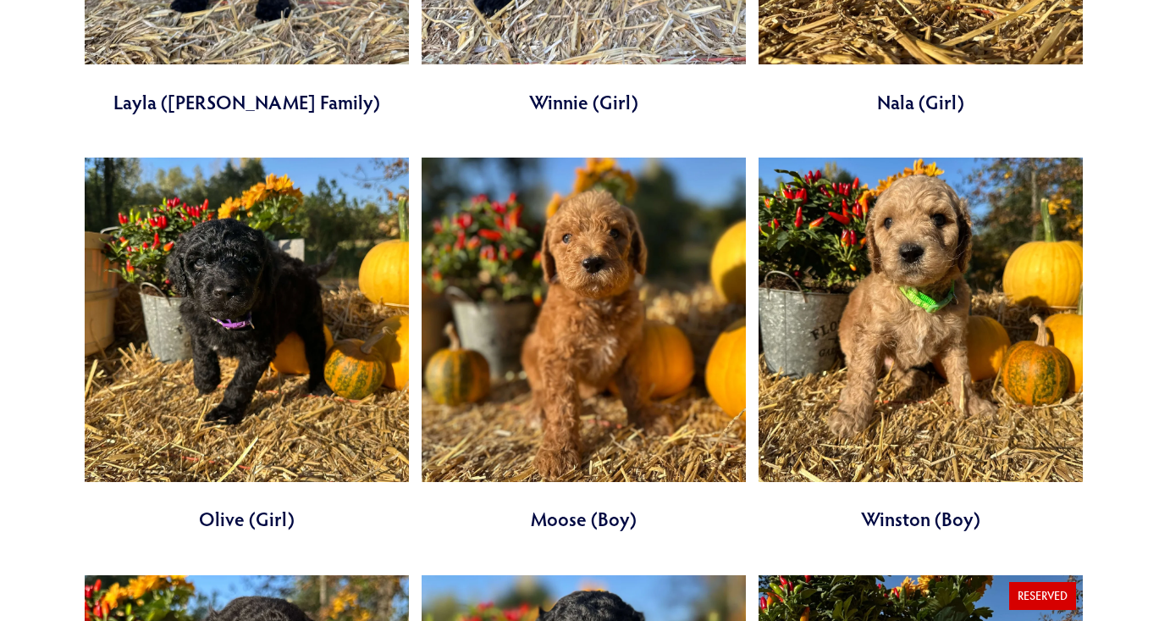
scroll to position [919, 0]
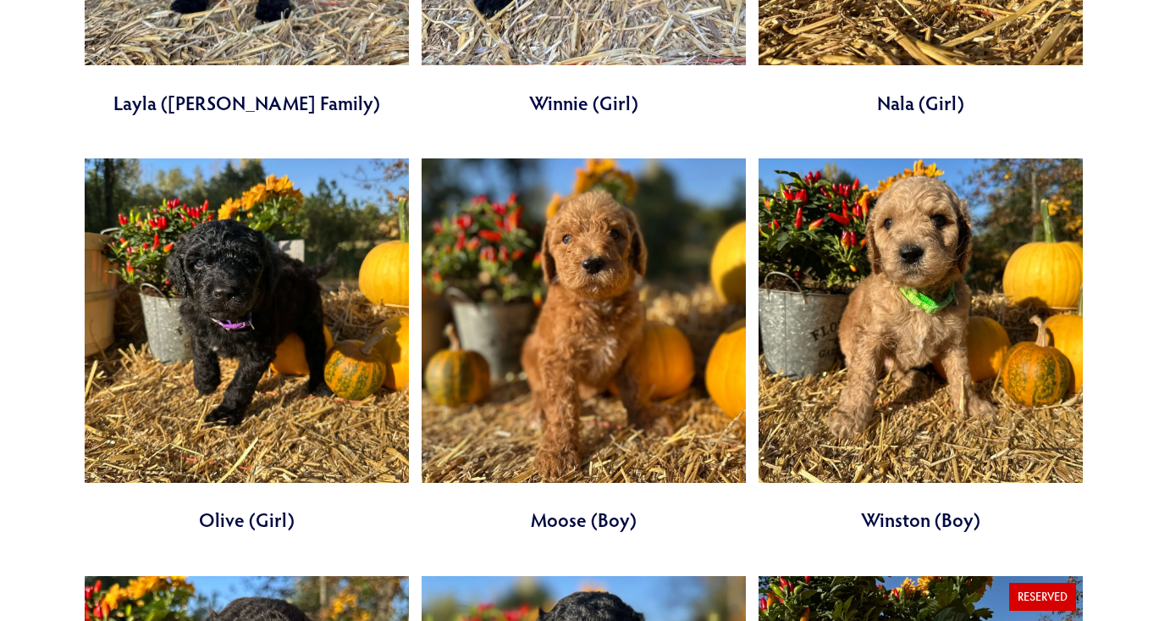
click at [973, 348] on link at bounding box center [921, 345] width 324 height 375
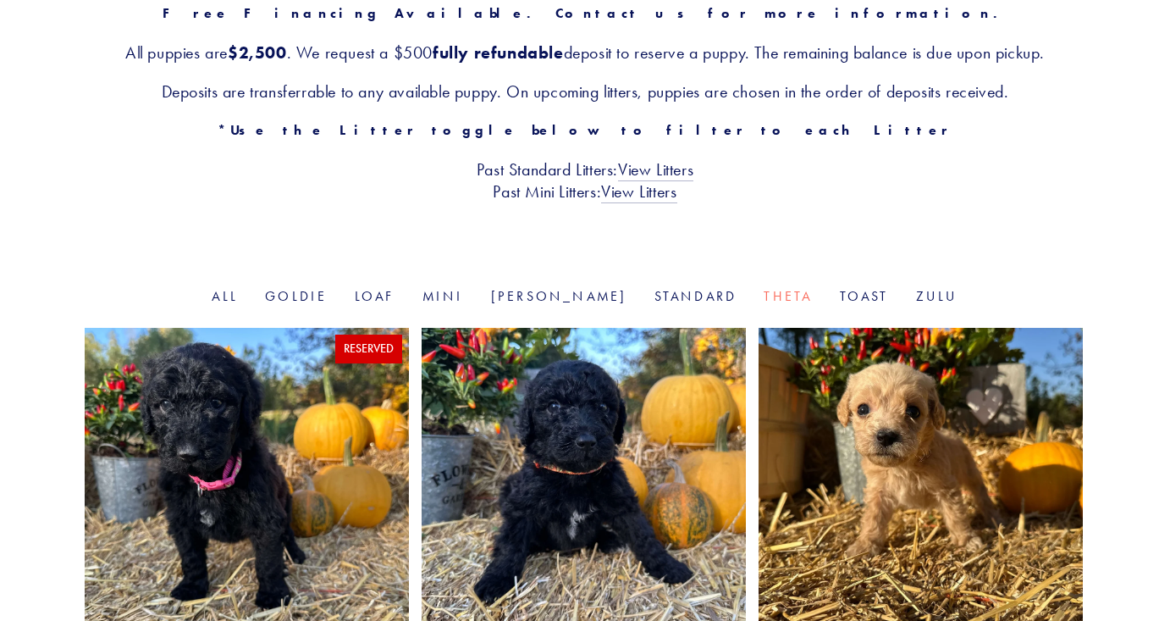
scroll to position [331, 0]
click at [840, 297] on link "Toast" at bounding box center [864, 297] width 49 height 16
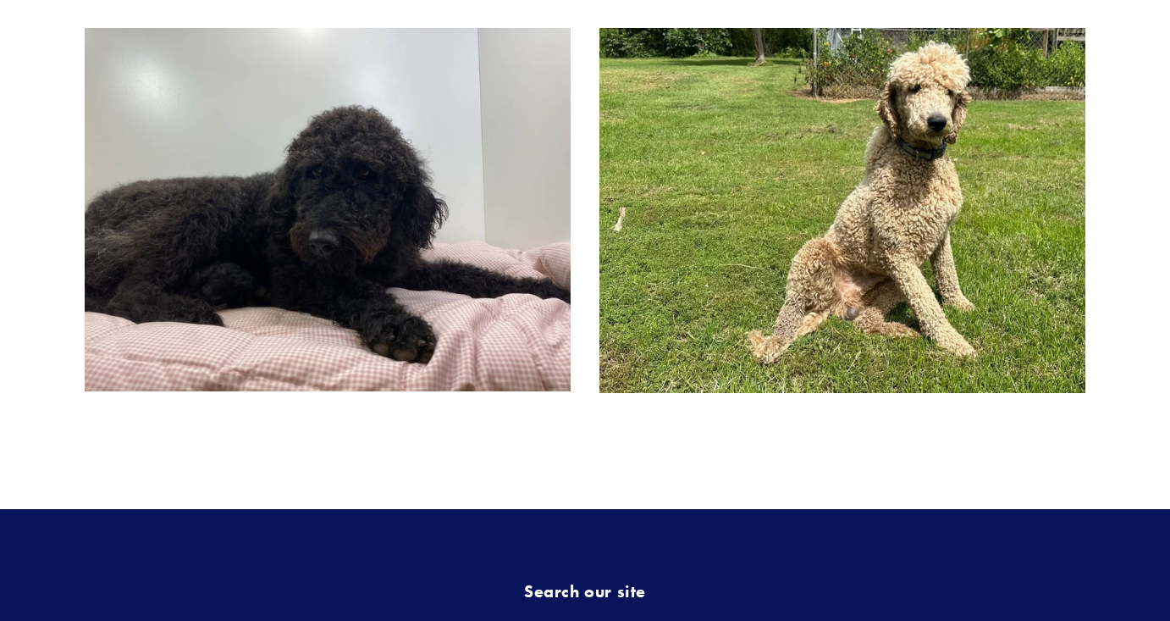
scroll to position [748, 0]
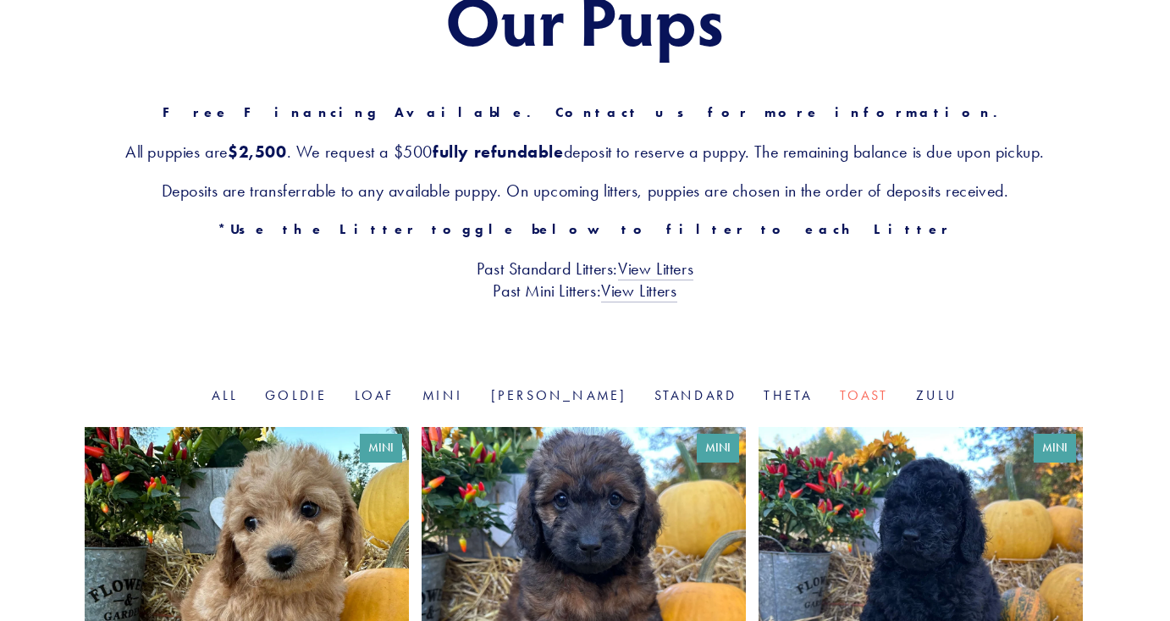
scroll to position [235, 0]
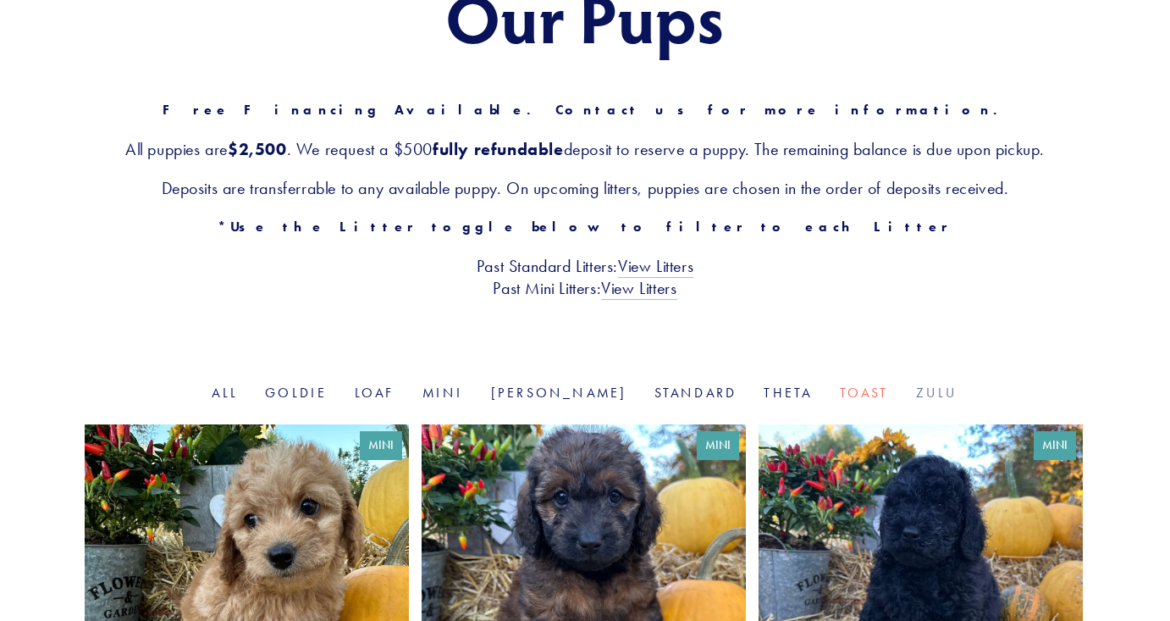
click at [916, 398] on link "Zulu" at bounding box center [937, 392] width 42 height 16
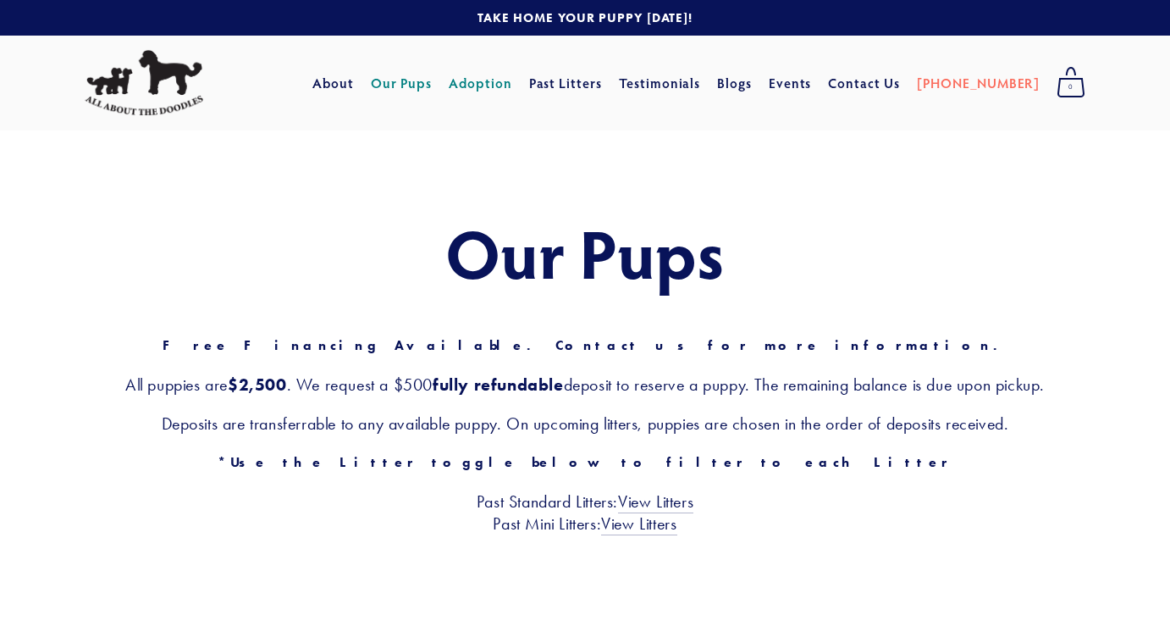
click at [512, 86] on link "Adoption" at bounding box center [481, 83] width 64 height 30
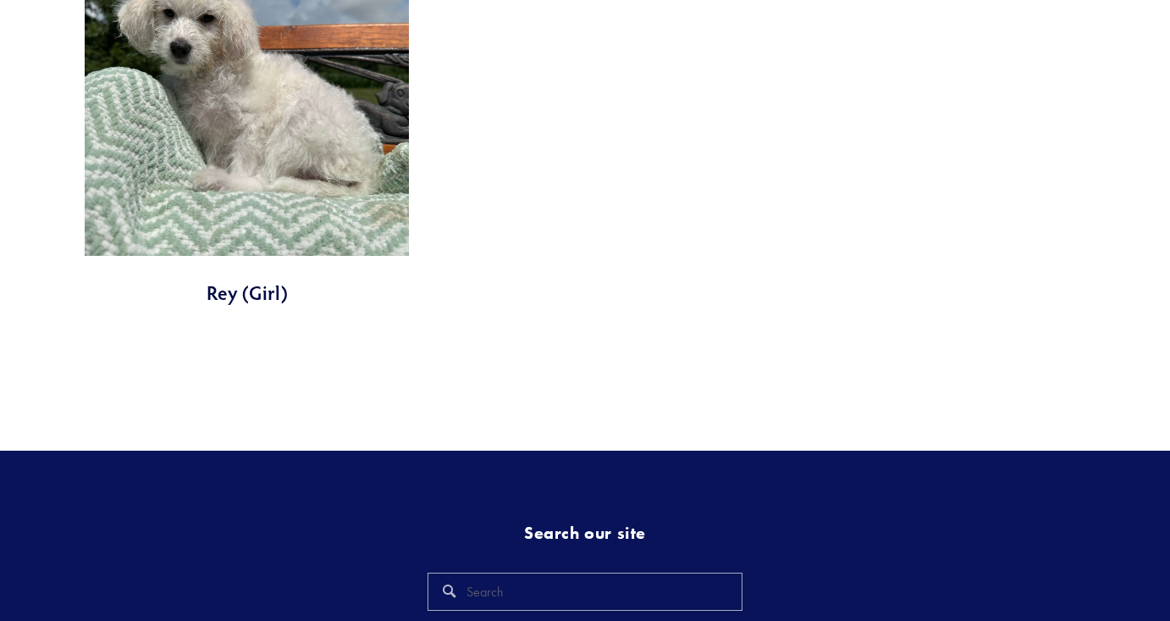
scroll to position [1372, 0]
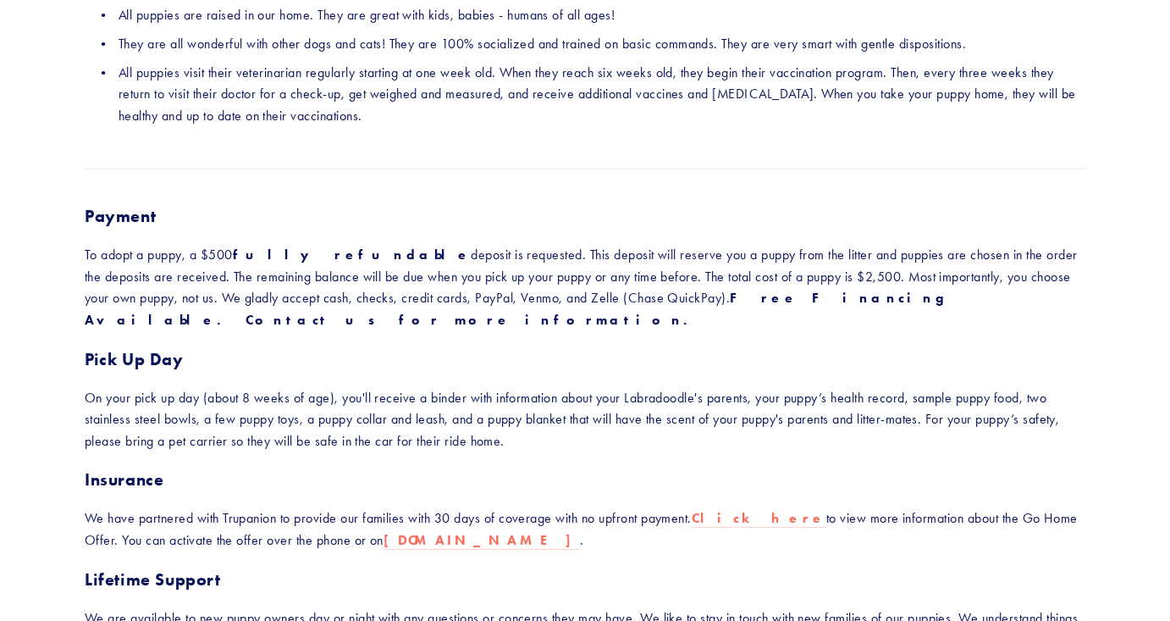
scroll to position [378, 0]
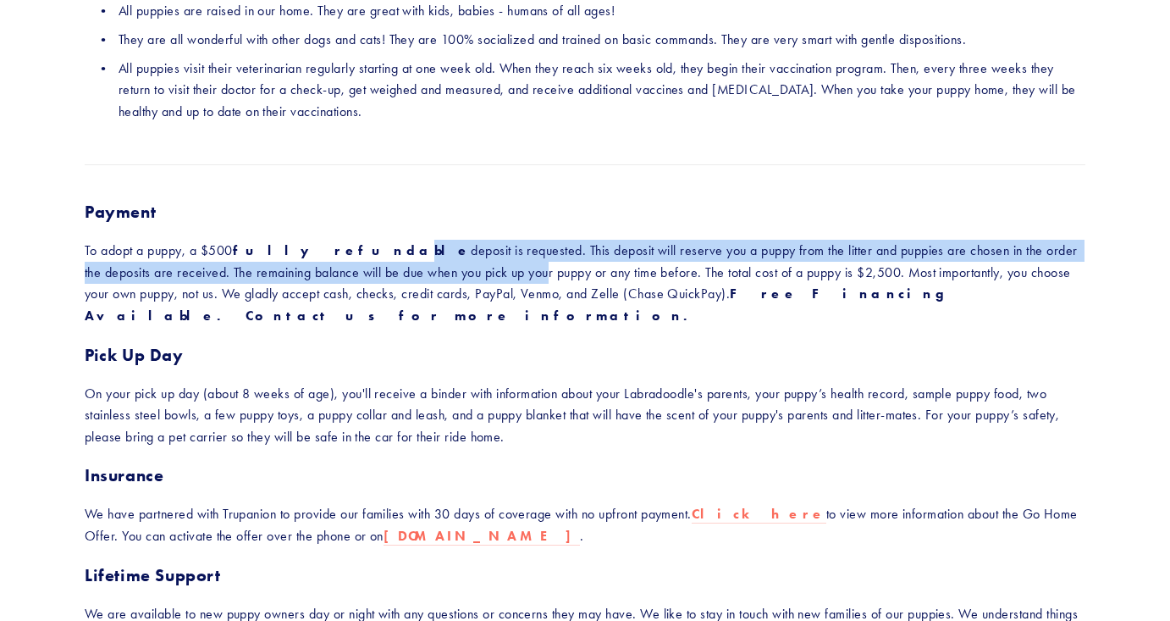
drag, startPoint x: 322, startPoint y: 251, endPoint x: 454, endPoint y: 279, distance: 135.0
click at [455, 279] on p "To adopt a puppy, a $500 fully refundable deposit is requested. This deposit wi…" at bounding box center [585, 283] width 1001 height 86
click at [445, 274] on p "To adopt a puppy, a $500 fully refundable deposit is requested. This deposit wi…" at bounding box center [585, 283] width 1001 height 86
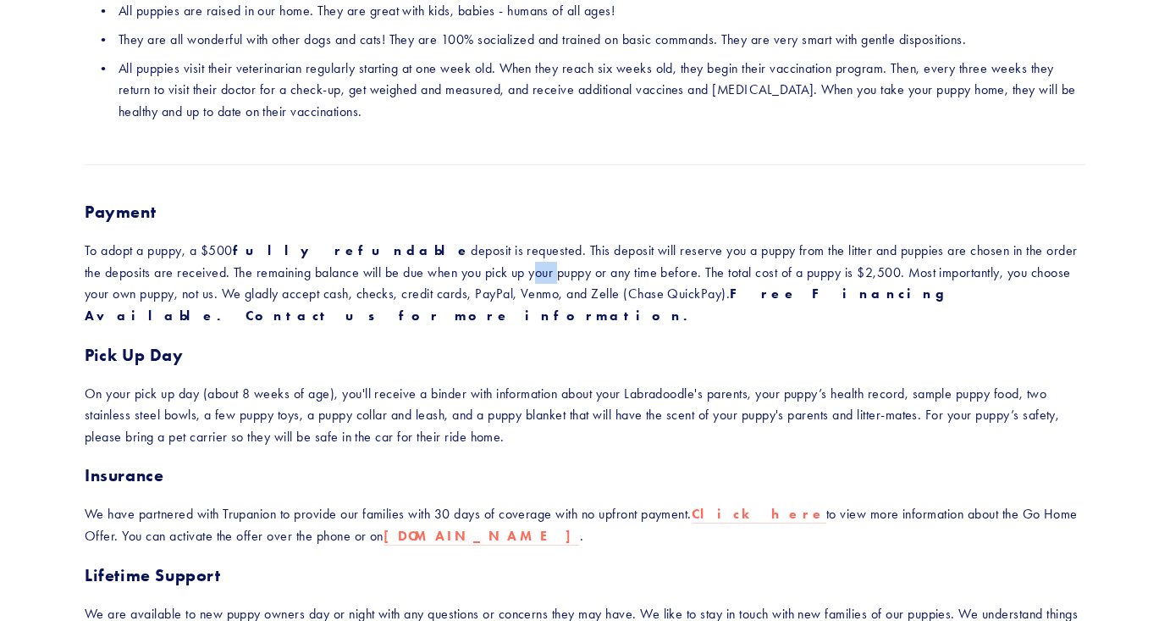
click at [445, 274] on p "To adopt a puppy, a $500 fully refundable deposit is requested. This deposit wi…" at bounding box center [585, 283] width 1001 height 86
click at [462, 262] on p "To adopt a puppy, a $500 fully refundable deposit is requested. This deposit wi…" at bounding box center [585, 283] width 1001 height 86
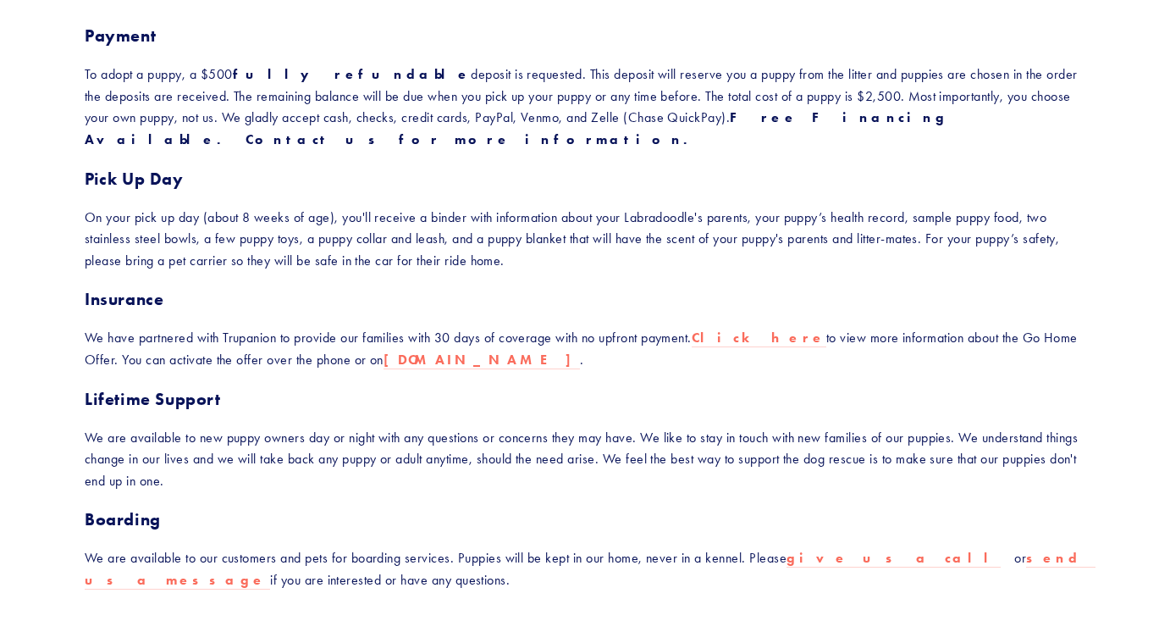
scroll to position [555, 0]
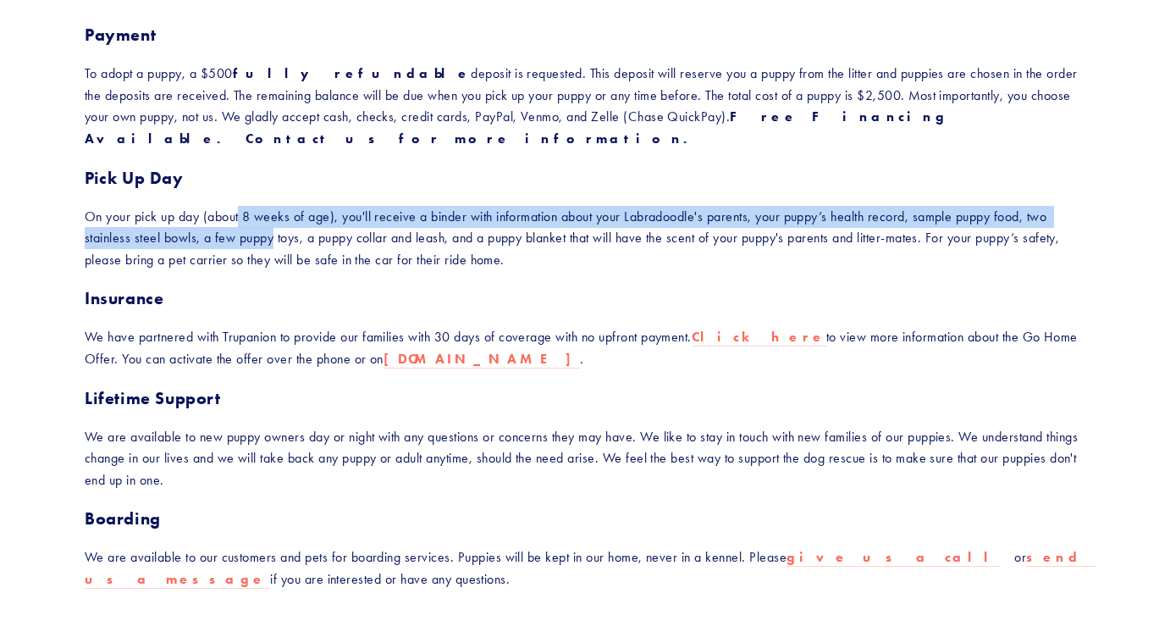
drag, startPoint x: 242, startPoint y: 194, endPoint x: 273, endPoint y: 226, distance: 44.9
click at [273, 226] on p "On your pick up day (about 8 weeks of age), you'll receive a binder with inform…" at bounding box center [585, 238] width 1001 height 65
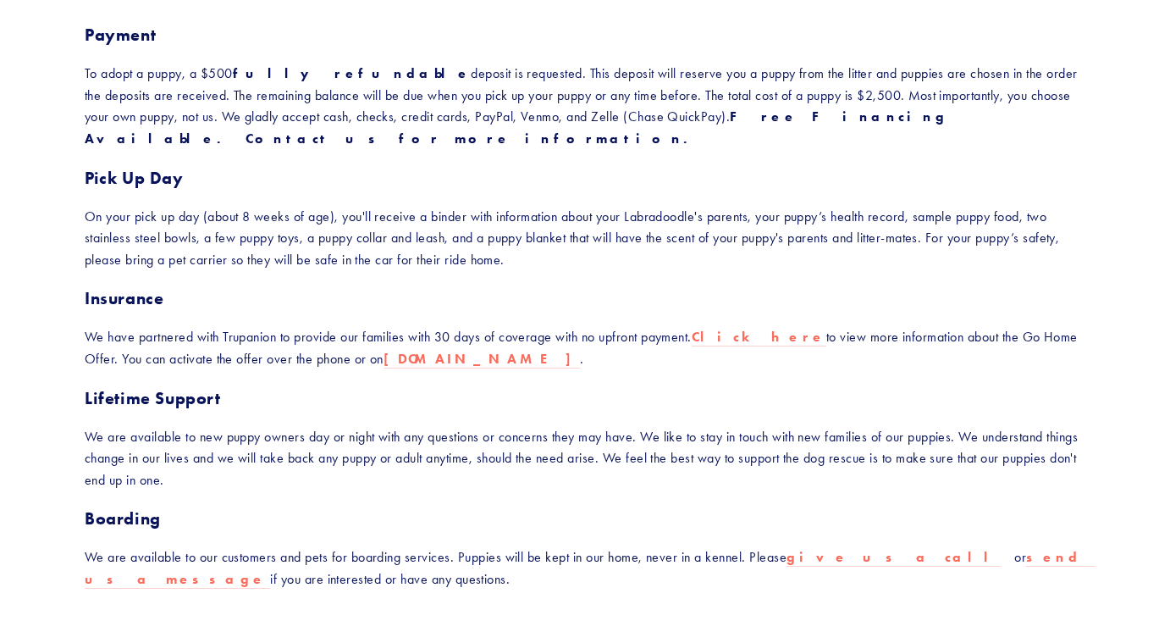
click at [229, 222] on p "On your pick up day (about 8 weeks of age), you'll receive a binder with inform…" at bounding box center [585, 238] width 1001 height 65
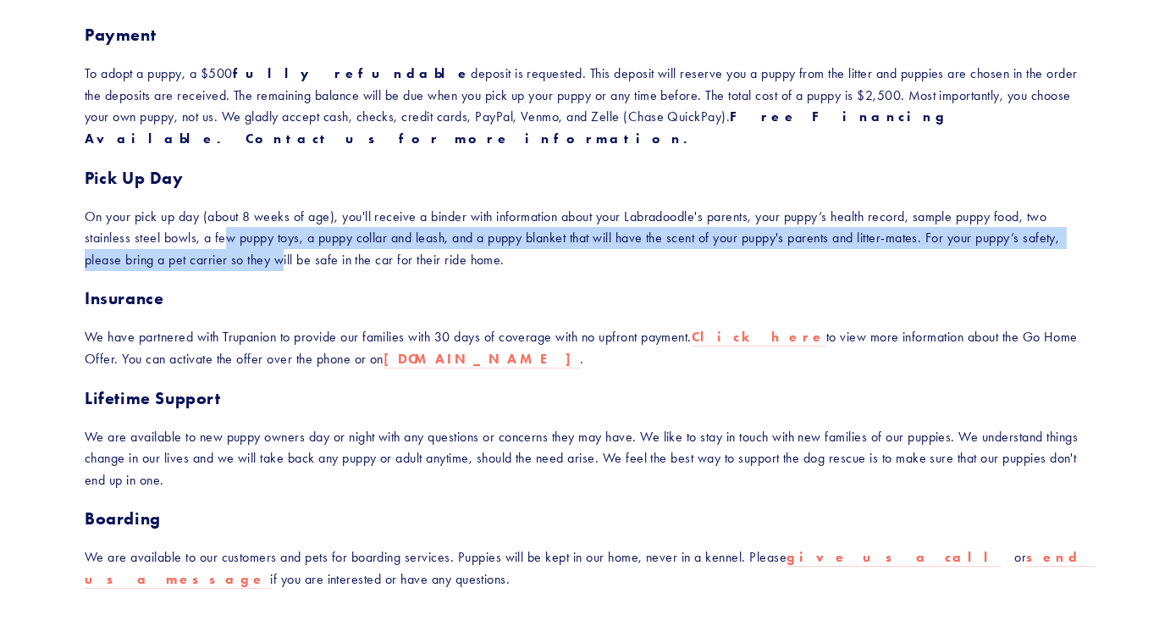
drag, startPoint x: 224, startPoint y: 222, endPoint x: 282, endPoint y: 244, distance: 61.6
click at [282, 244] on p "On your pick up day (about 8 weeks of age), you'll receive a binder with inform…" at bounding box center [585, 238] width 1001 height 65
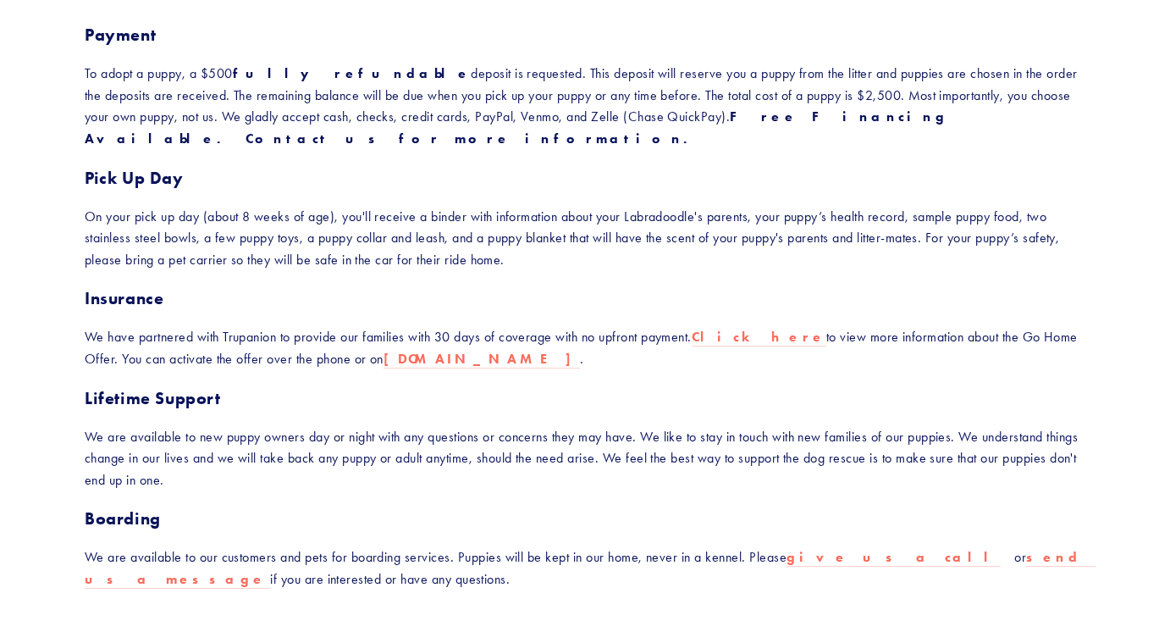
click at [300, 239] on p "On your pick up day (about 8 weeks of age), you'll receive a binder with inform…" at bounding box center [585, 238] width 1001 height 65
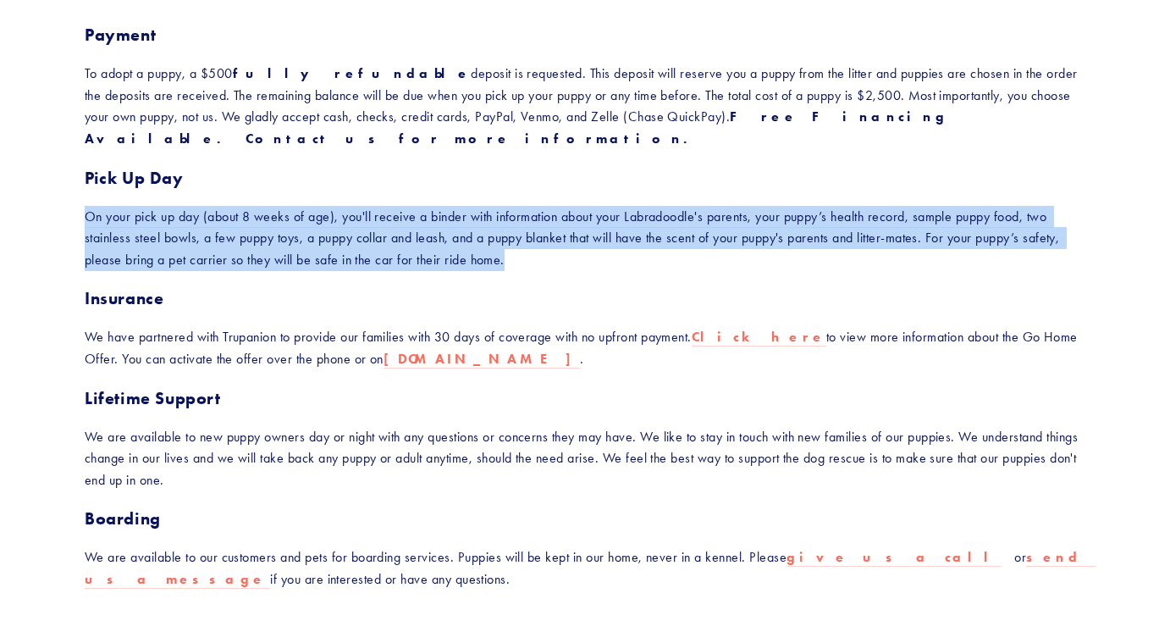
click at [300, 239] on p "On your pick up day (about 8 weeks of age), you'll receive a binder with inform…" at bounding box center [585, 238] width 1001 height 65
click at [300, 240] on p "On your pick up day (about 8 weeks of age), you'll receive a binder with inform…" at bounding box center [585, 238] width 1001 height 65
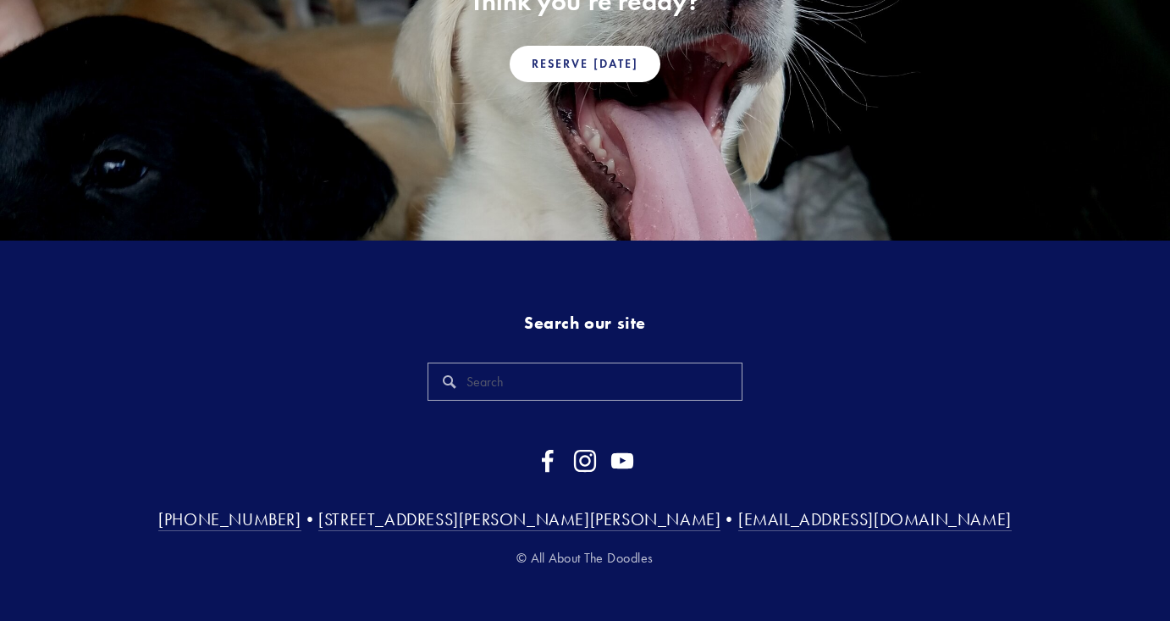
scroll to position [1364, 0]
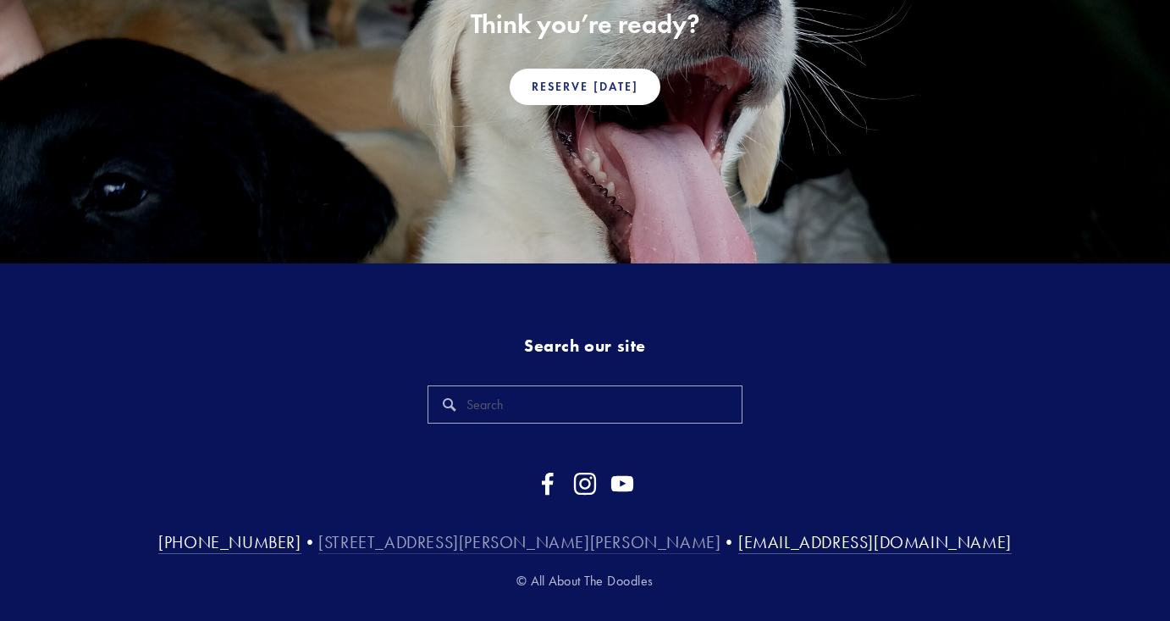
click at [499, 532] on link "[STREET_ADDRESS][PERSON_NAME][PERSON_NAME]" at bounding box center [519, 543] width 402 height 22
